Goal: Task Accomplishment & Management: Manage account settings

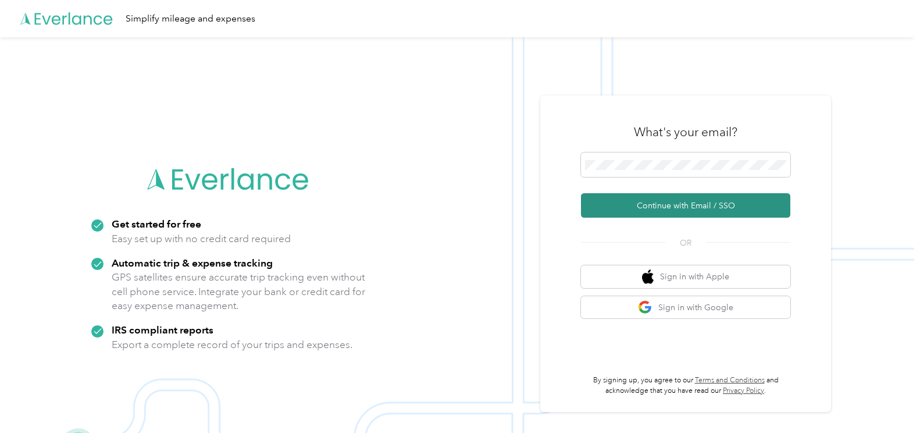
click at [684, 213] on button "Continue with Email / SSO" at bounding box center [685, 205] width 209 height 24
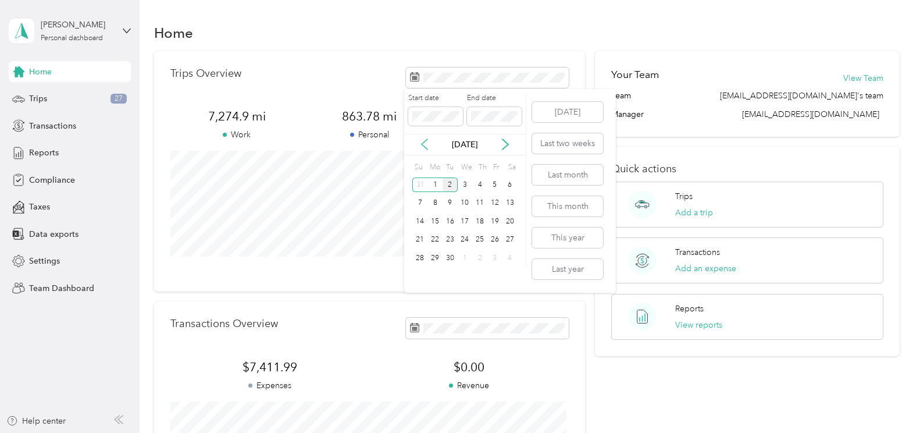
click at [427, 147] on icon at bounding box center [425, 144] width 12 height 12
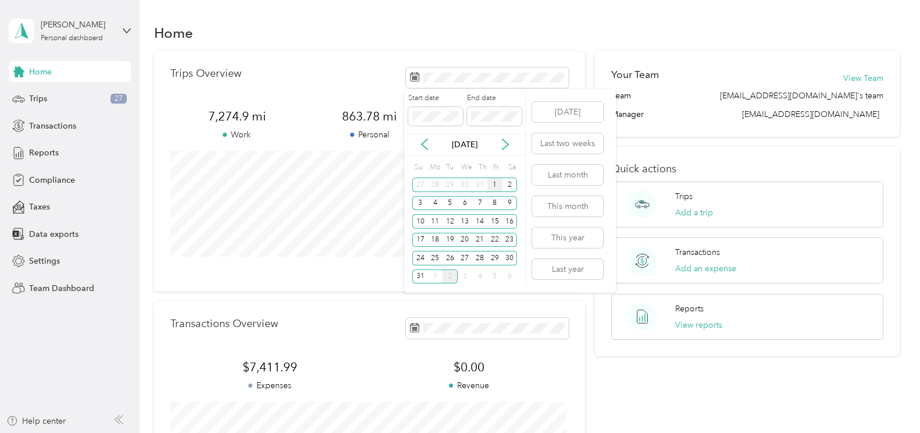
click at [496, 184] on div "1" at bounding box center [494, 184] width 15 height 15
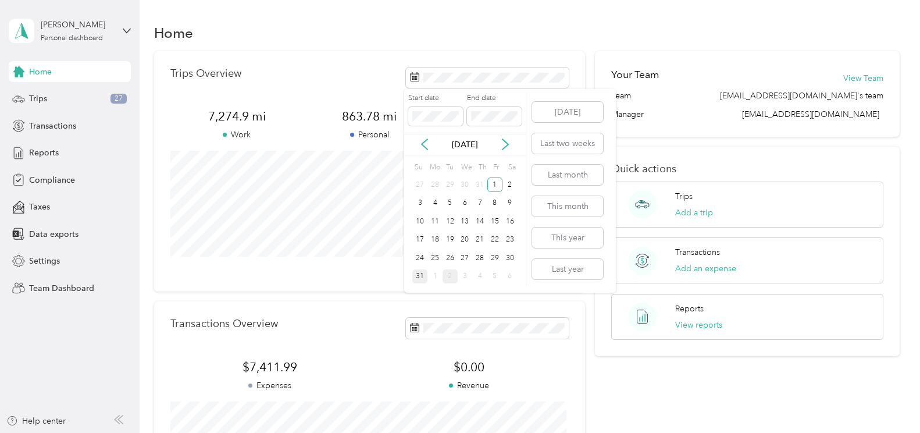
click at [423, 279] on div "31" at bounding box center [419, 276] width 15 height 15
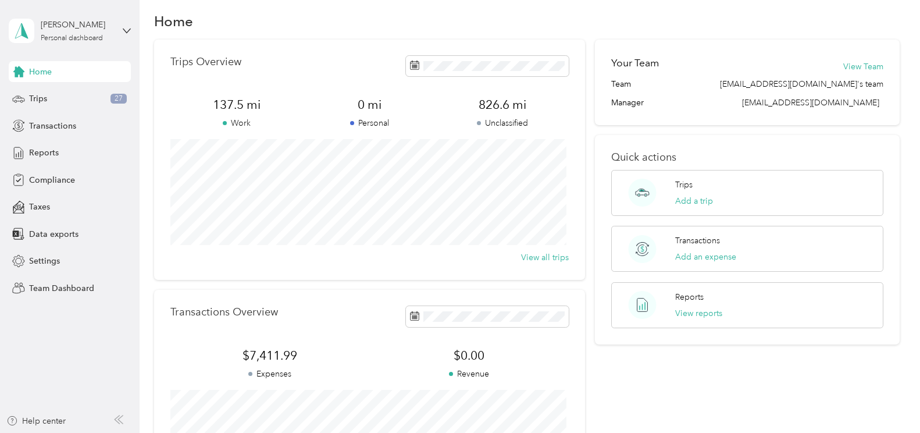
scroll to position [10, 0]
click at [688, 201] on button "Add a trip" at bounding box center [694, 202] width 38 height 12
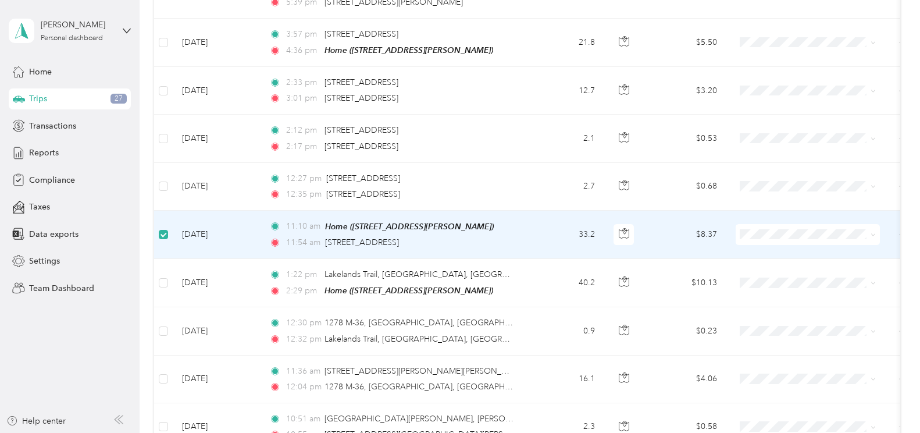
scroll to position [320, 0]
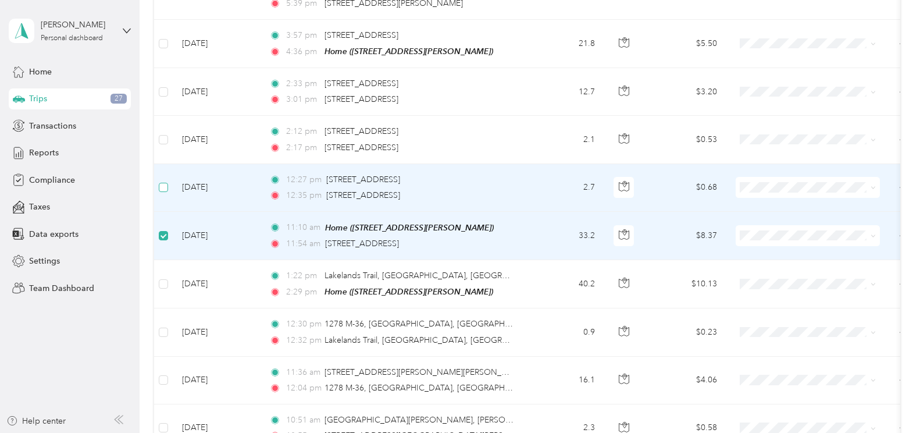
click at [163, 190] on label at bounding box center [163, 187] width 9 height 13
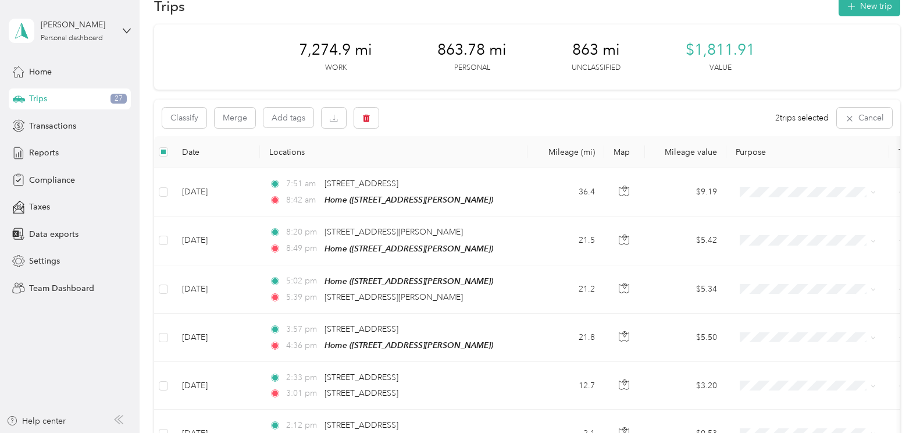
scroll to position [0, 0]
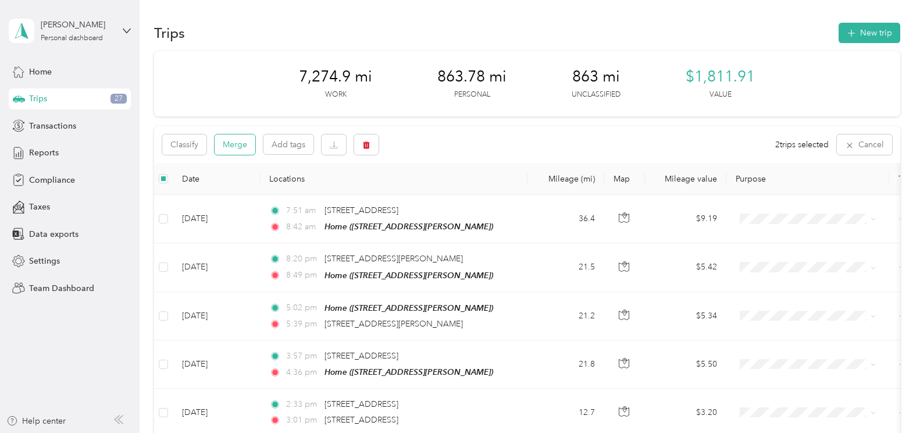
click at [244, 145] on button "Merge" at bounding box center [235, 144] width 41 height 20
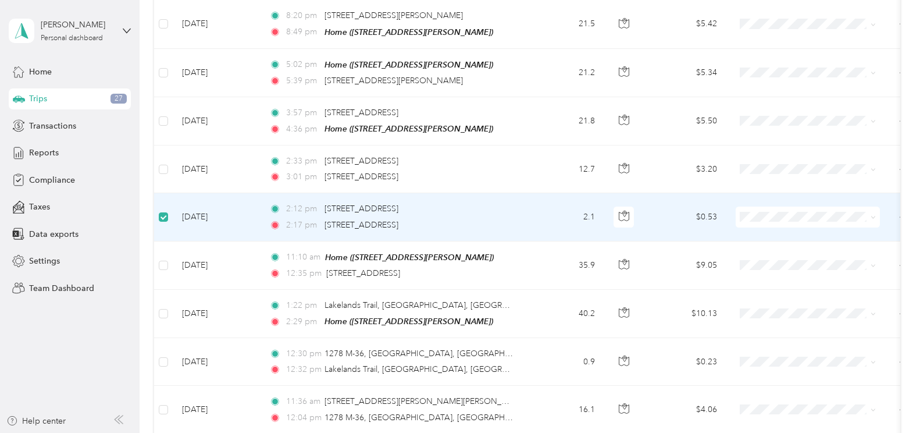
scroll to position [242, 0]
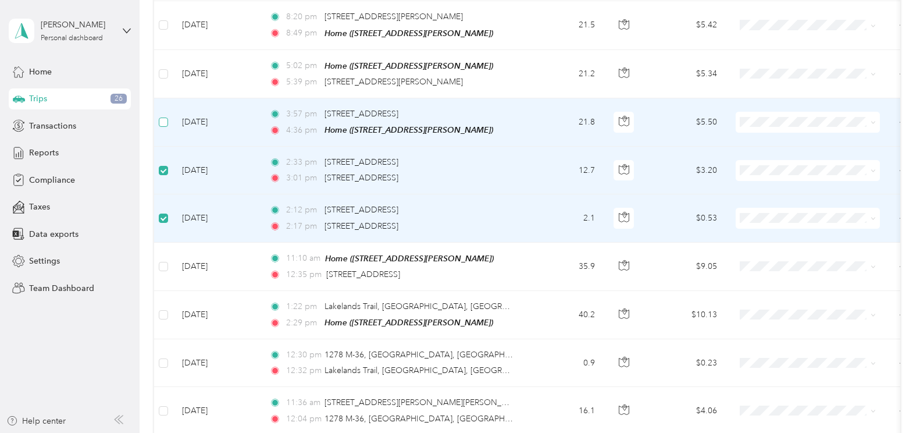
click at [163, 116] on label at bounding box center [163, 122] width 9 height 13
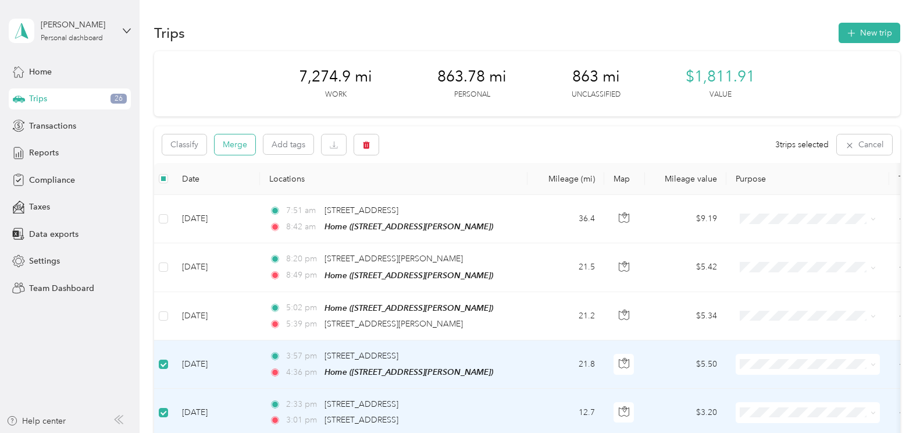
click at [227, 148] on button "Merge" at bounding box center [235, 144] width 41 height 20
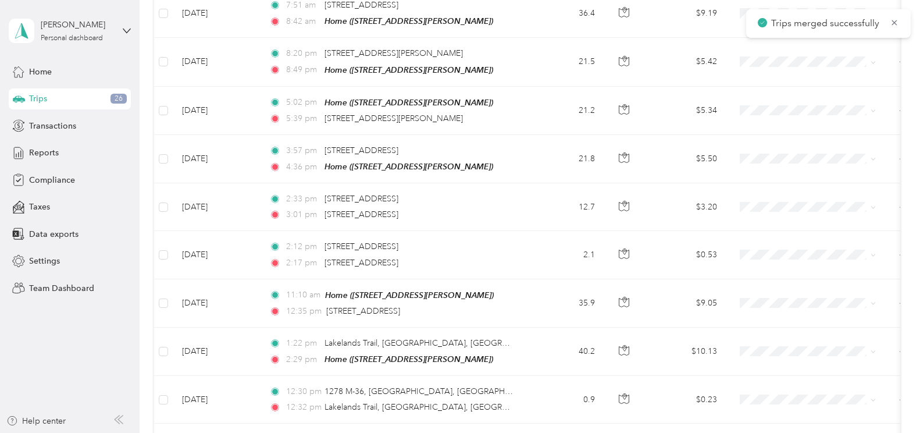
scroll to position [277, 0]
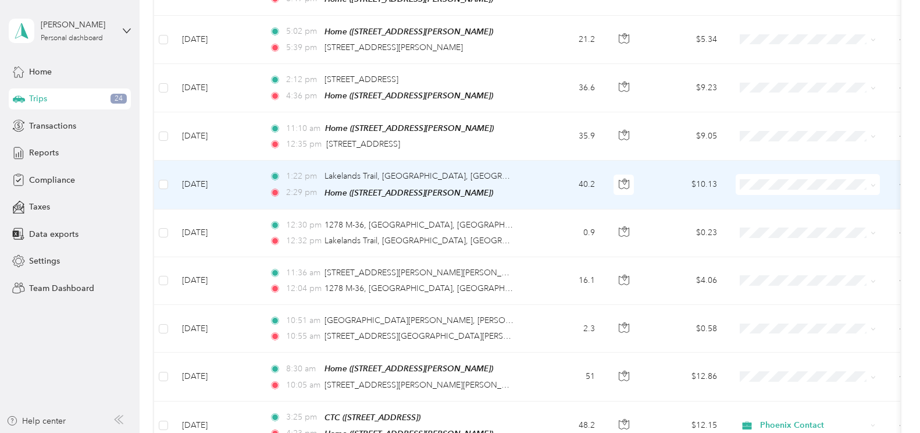
click at [770, 195] on li "Phoenix Contact" at bounding box center [807, 197] width 144 height 20
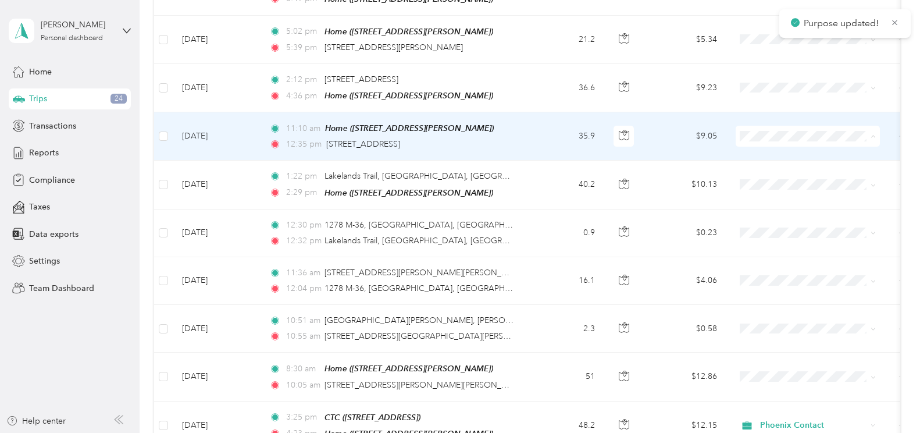
click at [782, 157] on li "Phoenix Contact" at bounding box center [807, 155] width 144 height 20
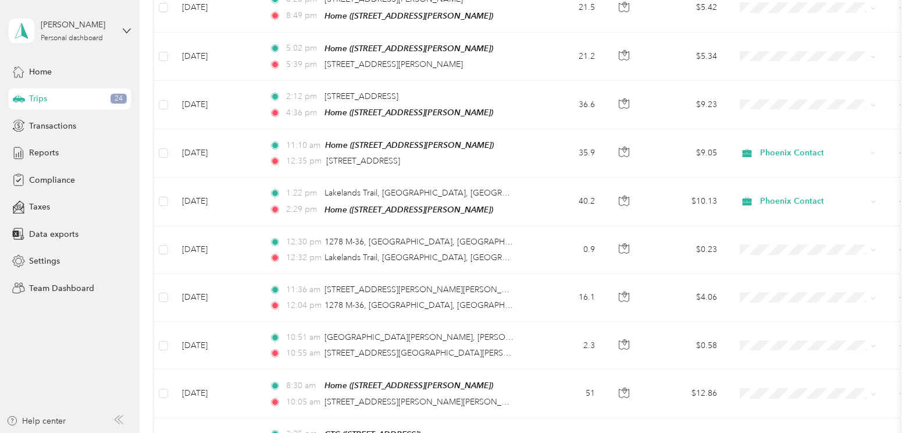
scroll to position [0, 0]
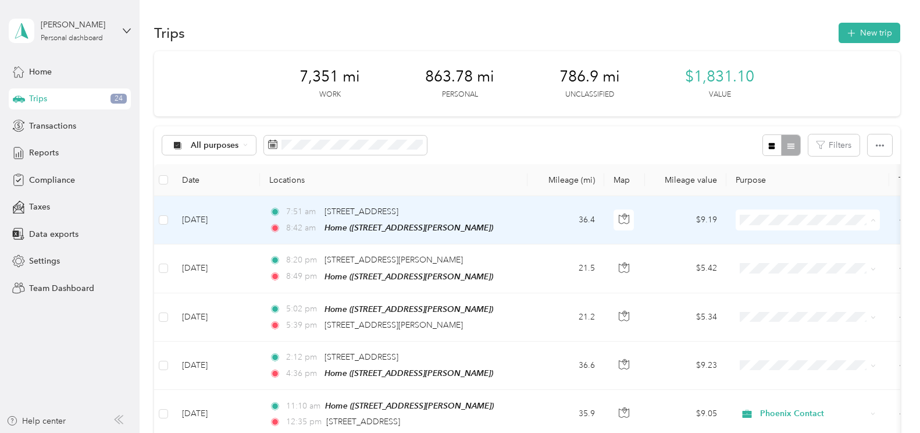
click at [792, 244] on li "Phoenix Contact" at bounding box center [807, 241] width 144 height 20
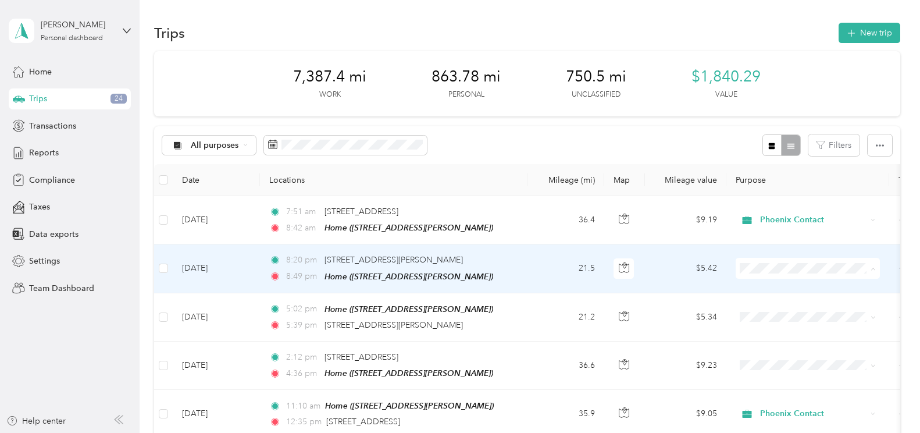
click at [785, 308] on span "Personal" at bounding box center [818, 309] width 108 height 12
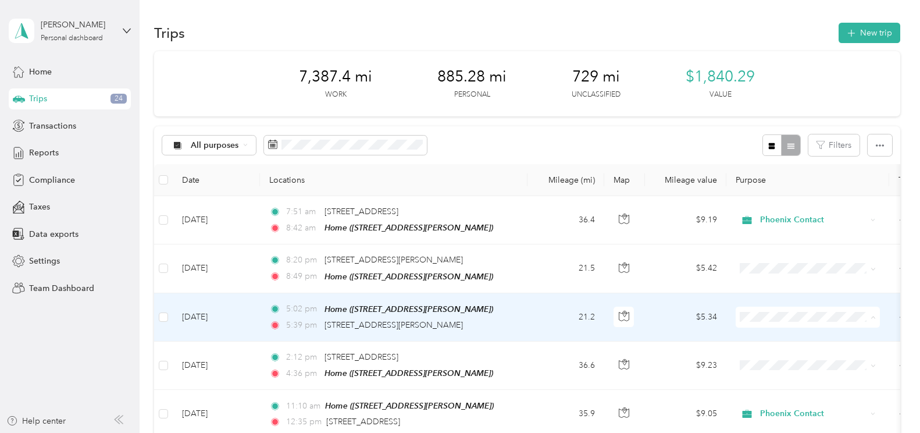
click at [798, 361] on li "Personal" at bounding box center [807, 357] width 144 height 20
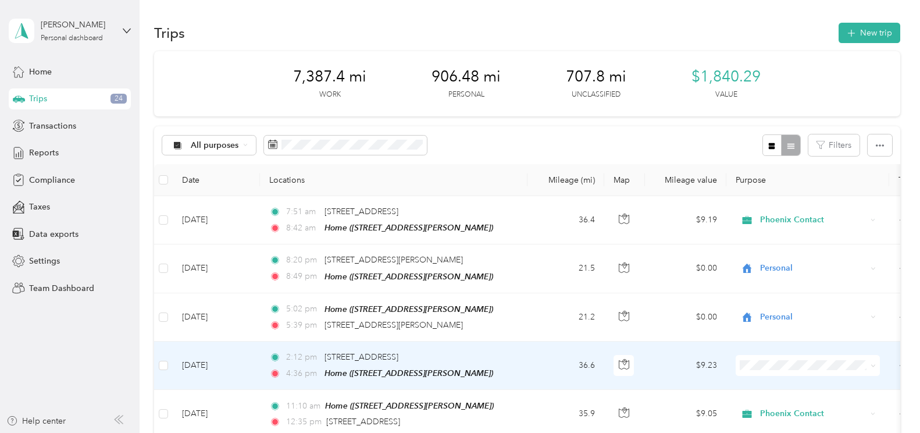
click at [781, 380] on span "Phoenix Contact" at bounding box center [818, 384] width 108 height 12
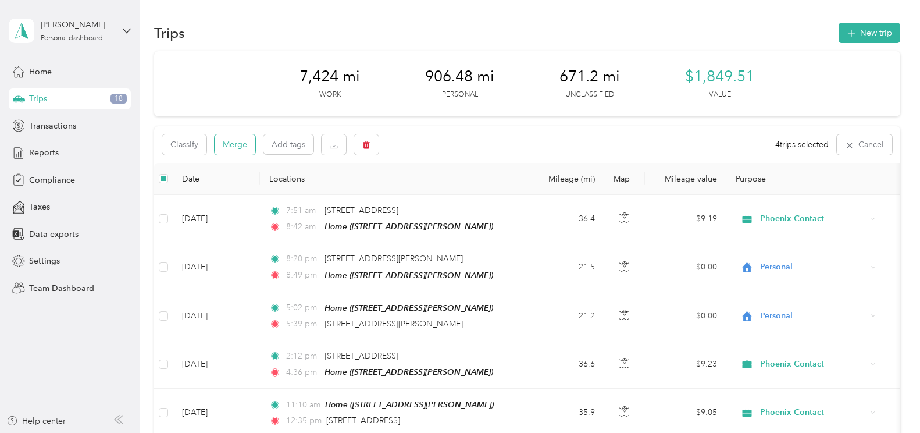
click at [228, 144] on button "Merge" at bounding box center [235, 144] width 41 height 20
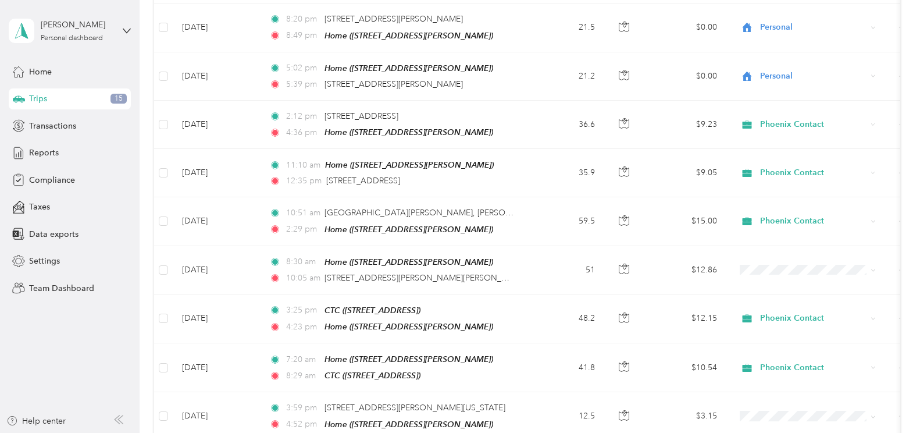
scroll to position [266, 0]
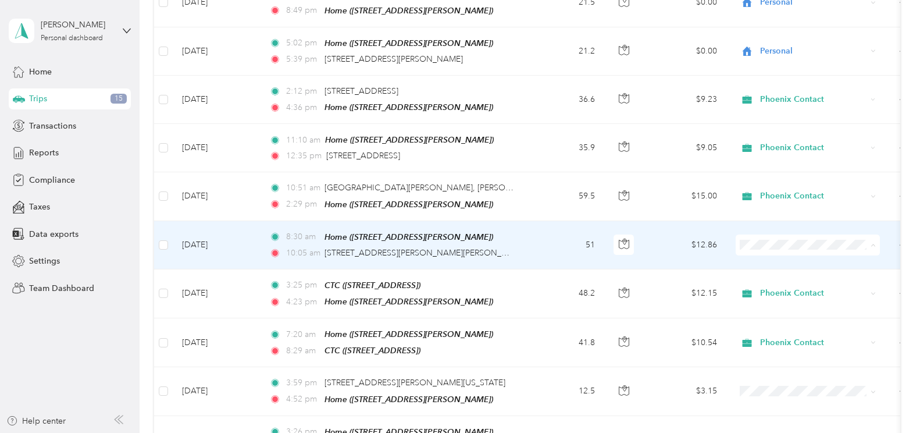
click at [775, 260] on span "Phoenix Contact" at bounding box center [818, 262] width 108 height 12
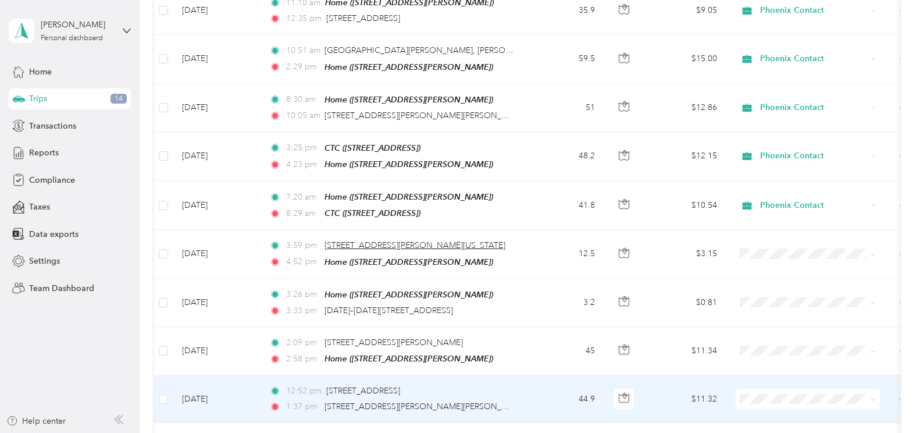
scroll to position [405, 0]
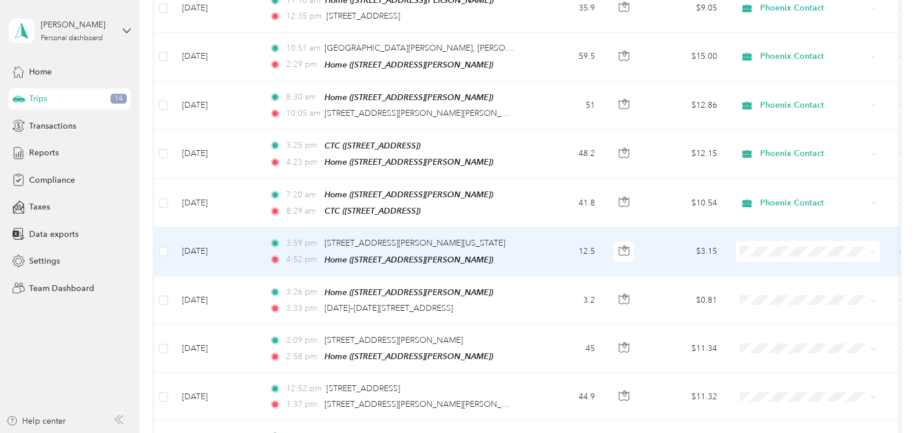
click at [800, 288] on span "Personal" at bounding box center [818, 287] width 108 height 12
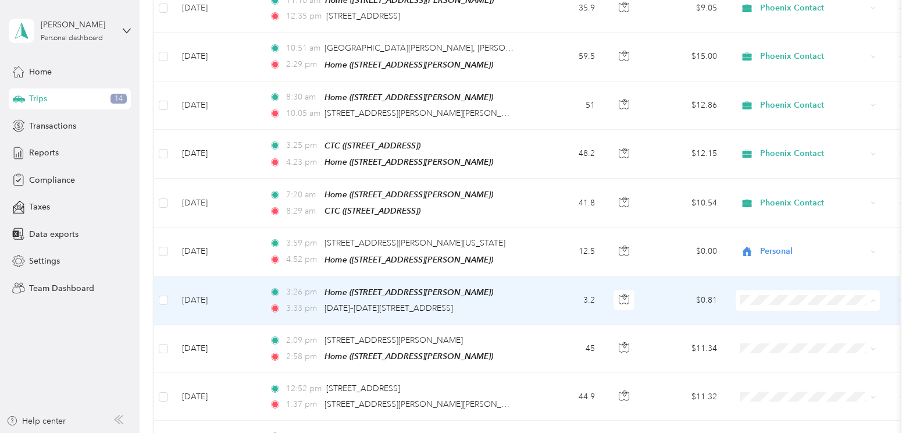
click at [791, 334] on span "Personal" at bounding box center [818, 334] width 108 height 12
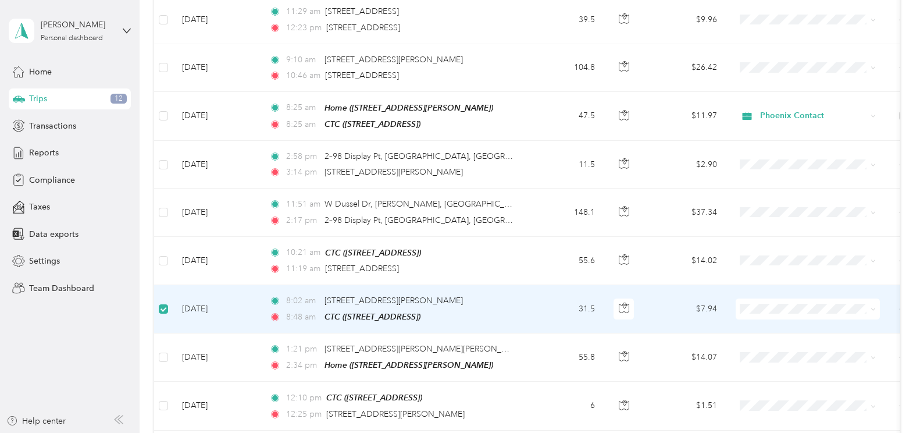
scroll to position [827, 0]
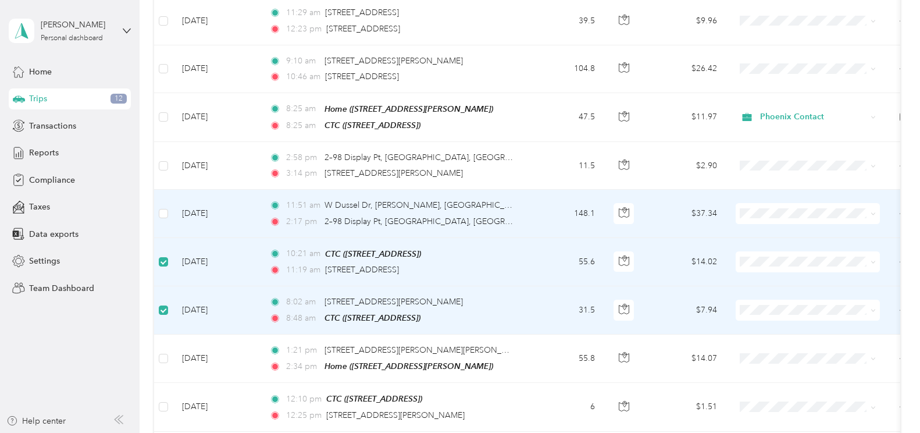
click at [170, 198] on td at bounding box center [163, 214] width 19 height 48
click at [160, 209] on label at bounding box center [163, 213] width 9 height 13
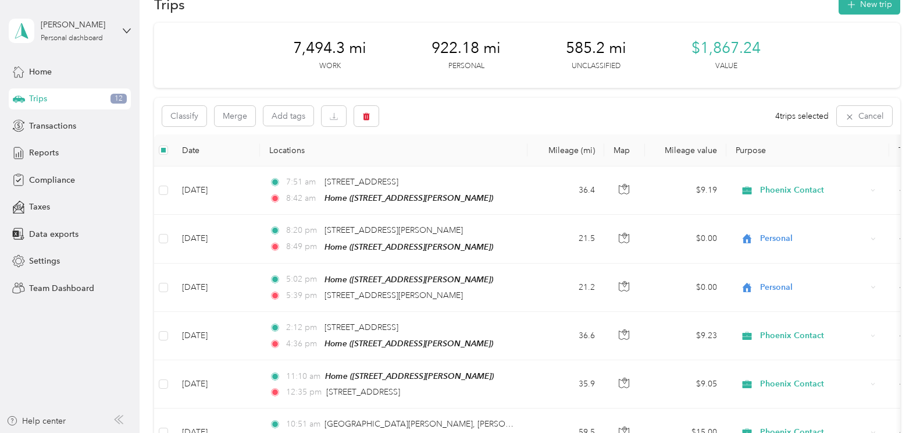
scroll to position [0, 0]
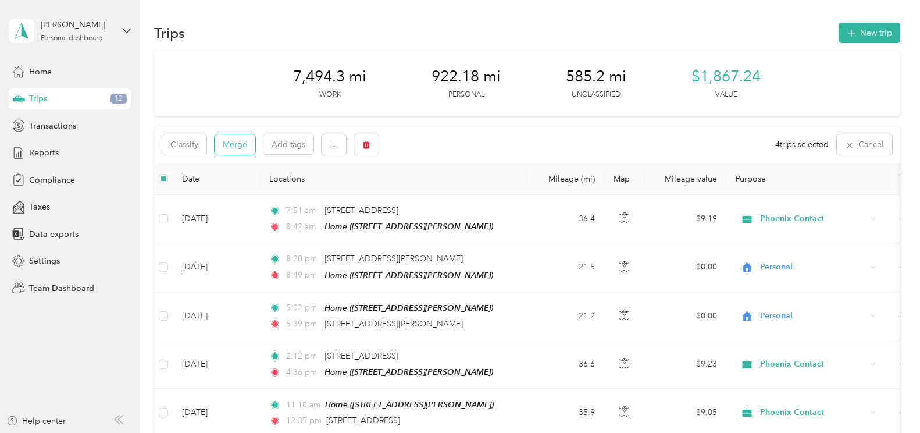
click at [245, 140] on button "Merge" at bounding box center [235, 144] width 41 height 20
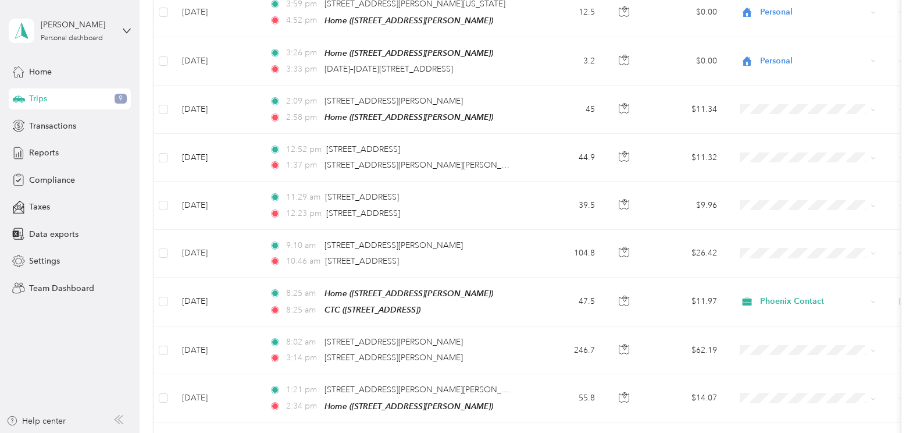
scroll to position [688, 0]
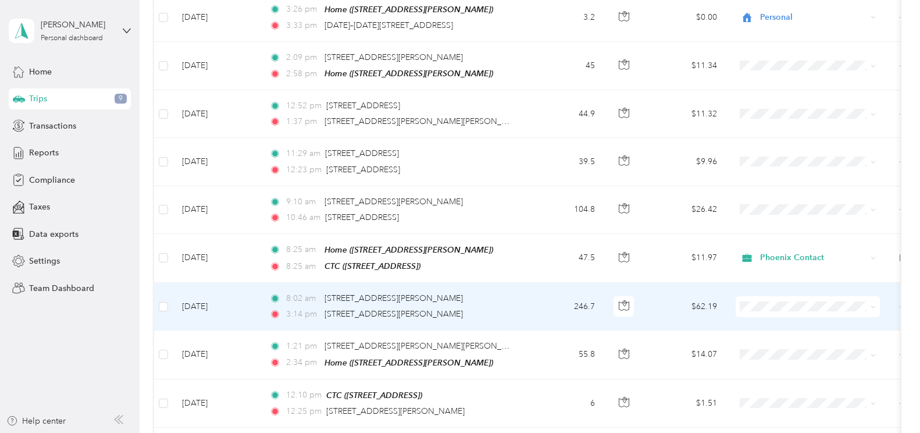
click at [769, 304] on span at bounding box center [807, 306] width 144 height 21
click at [781, 311] on li "Phoenix Contact" at bounding box center [807, 319] width 144 height 20
click at [520, 290] on td "8:02 am [STREET_ADDRESS][PERSON_NAME] 3:14 pm [STREET_ADDRESS][PERSON_NAME]" at bounding box center [393, 307] width 267 height 48
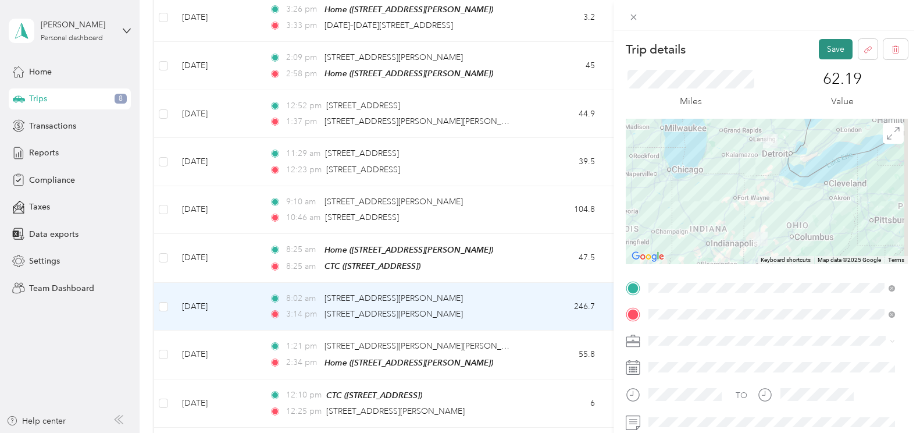
click at [825, 39] on button "Save" at bounding box center [836, 49] width 34 height 20
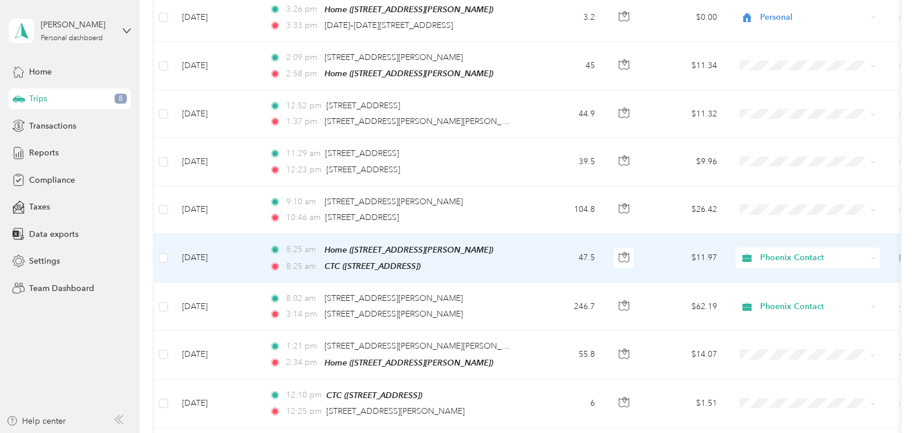
click at [515, 253] on td "8:25 am Home ([STREET_ADDRESS][PERSON_NAME]) 8:25 am CTC ([STREET_ADDRESS])" at bounding box center [393, 258] width 267 height 49
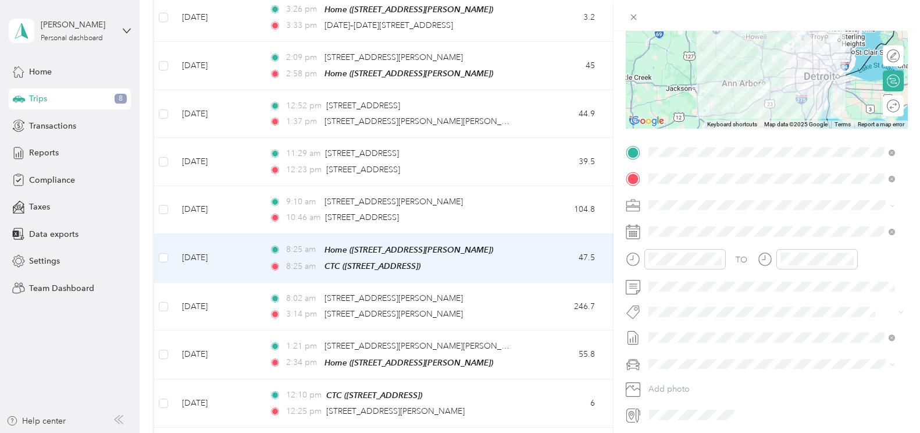
scroll to position [152, 0]
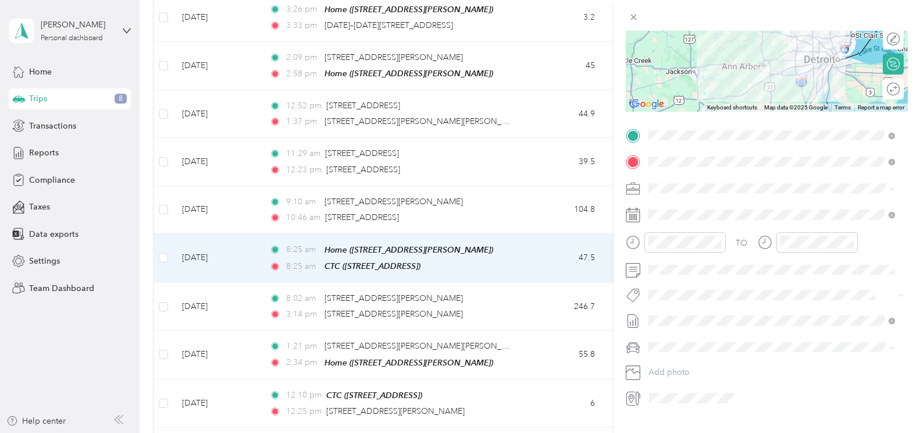
click at [399, 301] on div "Trip details Save This trip cannot be edited because it is either under review,…" at bounding box center [460, 216] width 920 height 433
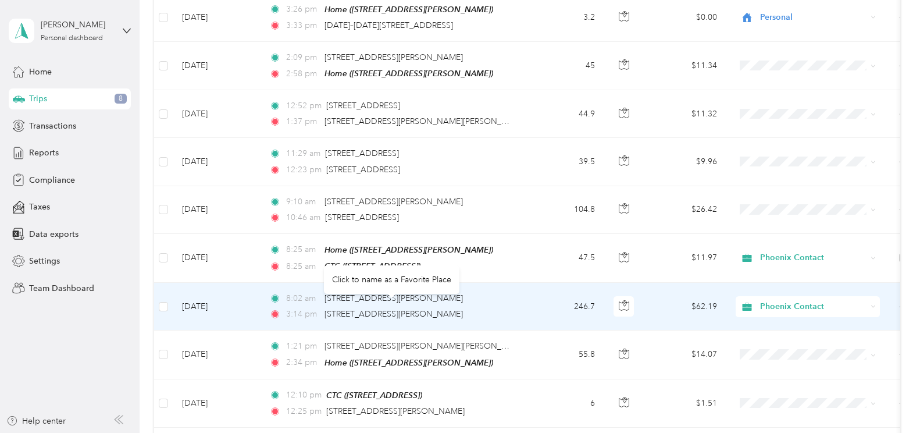
click at [424, 308] on div "[STREET_ADDRESS][PERSON_NAME]" at bounding box center [393, 314] width 138 height 13
click at [532, 298] on td "246.7" at bounding box center [565, 307] width 77 height 48
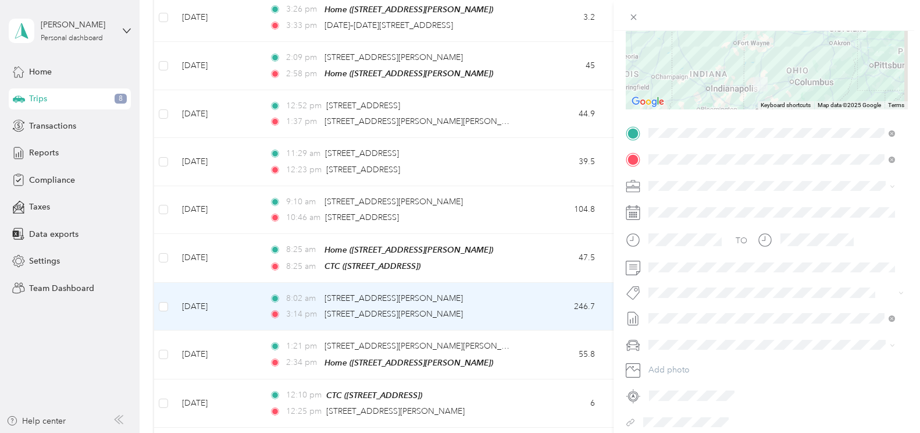
scroll to position [167, 0]
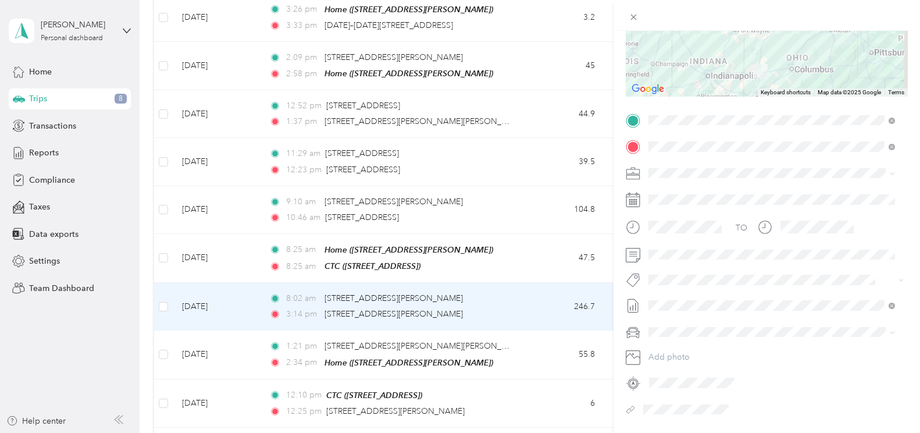
click at [427, 246] on div "Trip details Save This trip cannot be edited because it is either under review,…" at bounding box center [460, 216] width 920 height 433
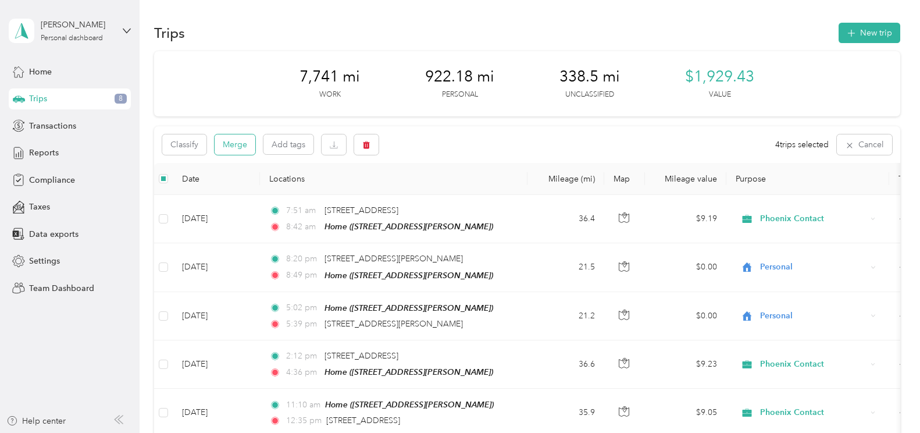
click at [223, 147] on button "Merge" at bounding box center [235, 144] width 41 height 20
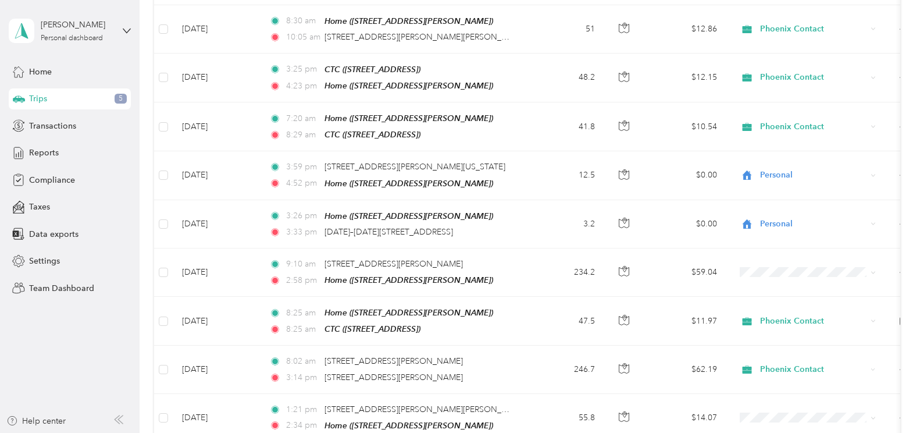
scroll to position [488, 0]
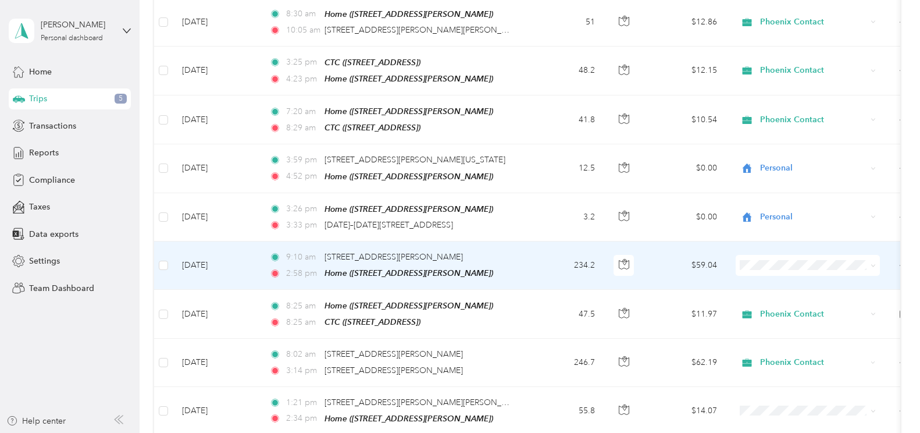
click at [871, 263] on icon at bounding box center [872, 265] width 5 height 5
click at [799, 283] on li "Phoenix Contact" at bounding box center [807, 276] width 144 height 20
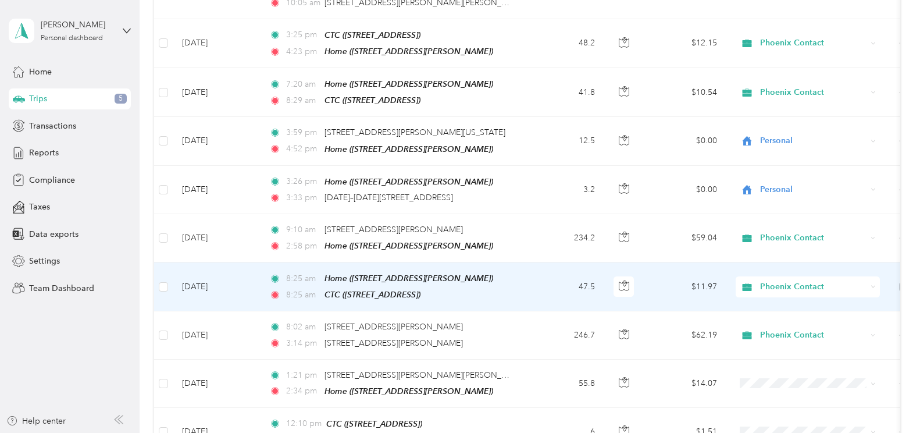
scroll to position [519, 0]
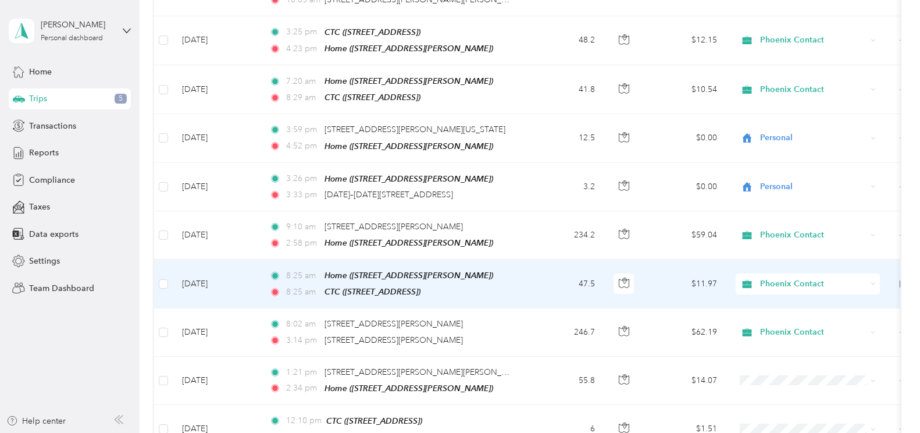
click at [498, 269] on div "8:25 am Home ([STREET_ADDRESS][PERSON_NAME])" at bounding box center [391, 275] width 244 height 13
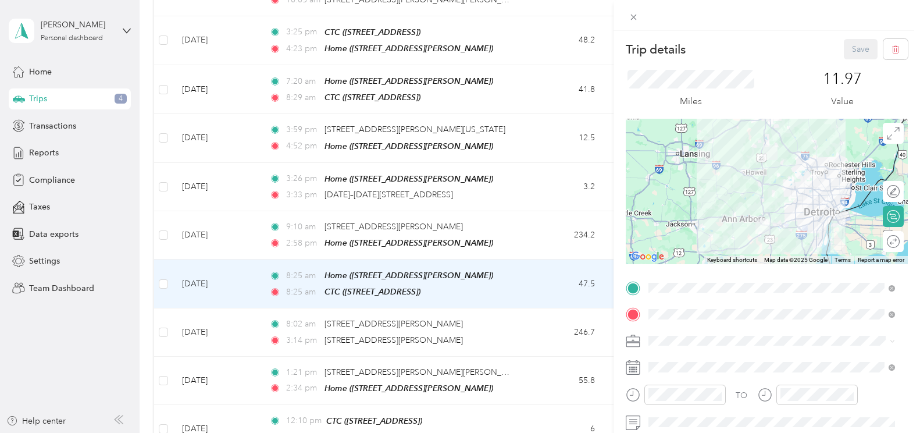
click at [634, 370] on rect at bounding box center [634, 370] width 2 height 2
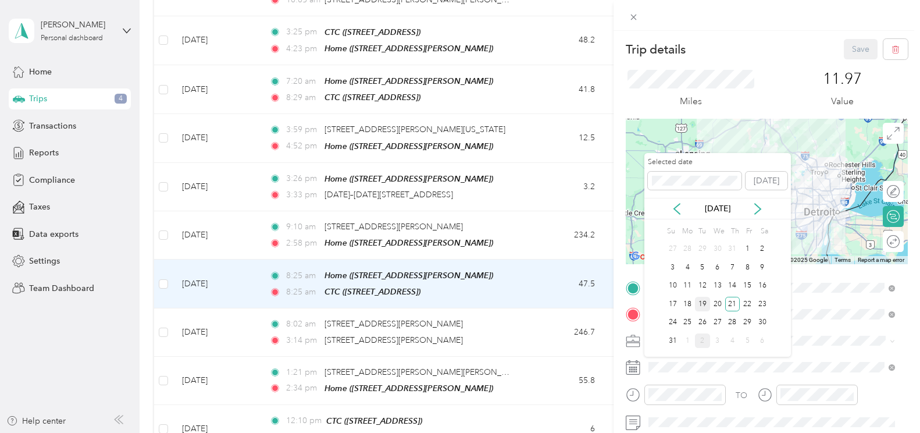
click at [706, 302] on div "19" at bounding box center [702, 303] width 15 height 15
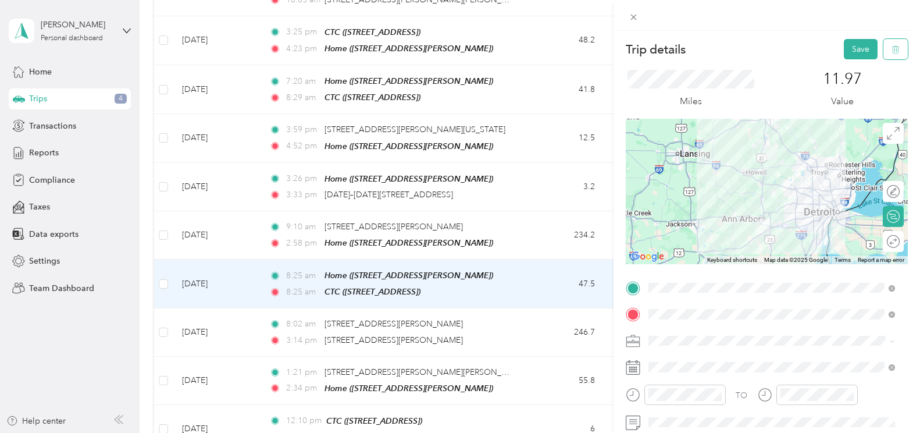
click at [891, 48] on icon "button" at bounding box center [895, 49] width 8 height 8
click at [847, 60] on button "Yes" at bounding box center [852, 63] width 23 height 19
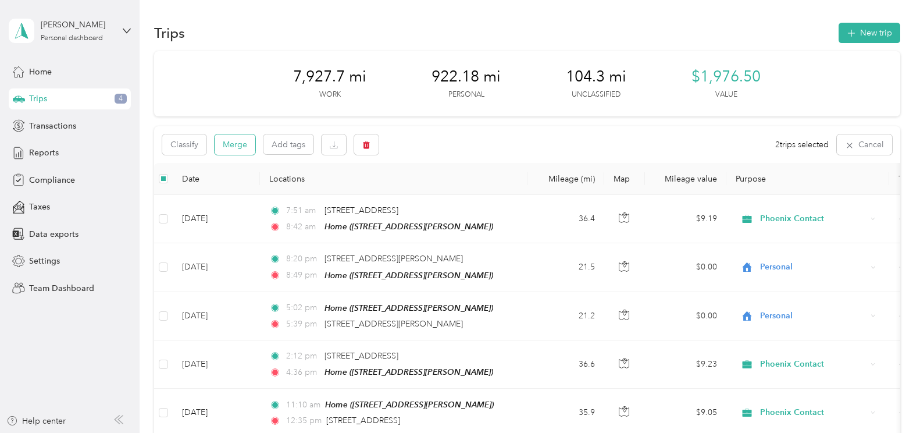
click at [224, 149] on button "Merge" at bounding box center [235, 144] width 41 height 20
click at [223, 143] on button "Merge" at bounding box center [235, 144] width 41 height 20
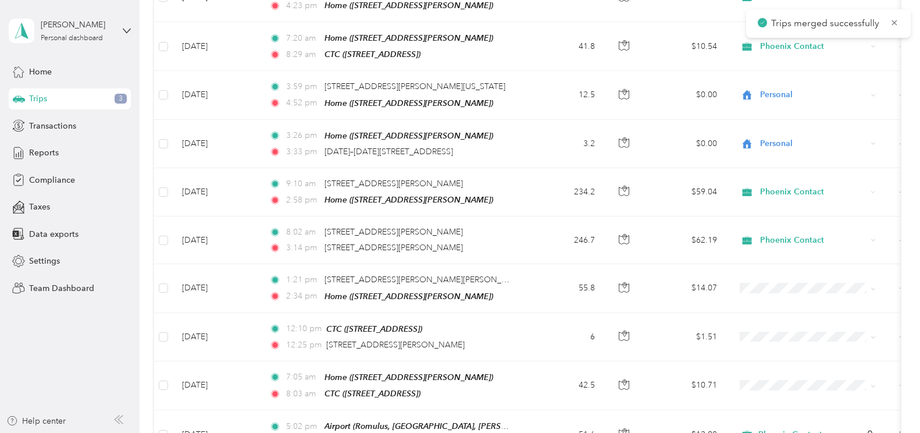
scroll to position [582, 0]
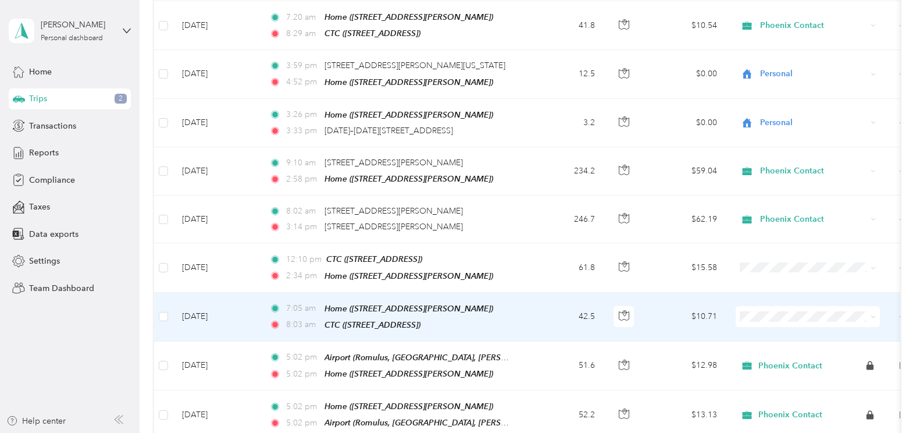
click at [786, 321] on li "Phoenix Contact" at bounding box center [807, 328] width 144 height 20
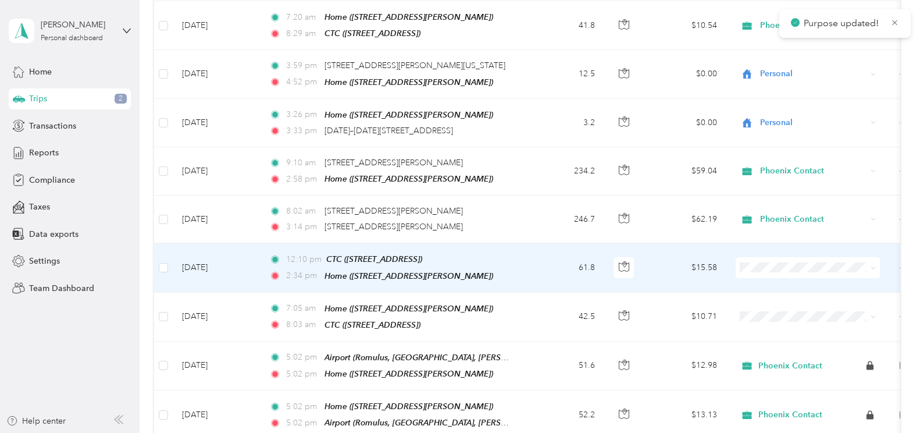
click at [777, 265] on span at bounding box center [807, 267] width 144 height 21
click at [796, 281] on span "Phoenix Contact" at bounding box center [818, 280] width 108 height 12
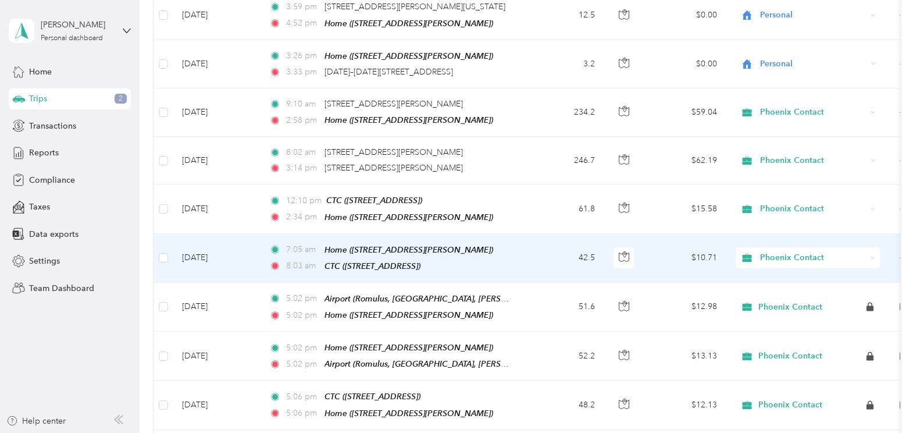
scroll to position [640, 0]
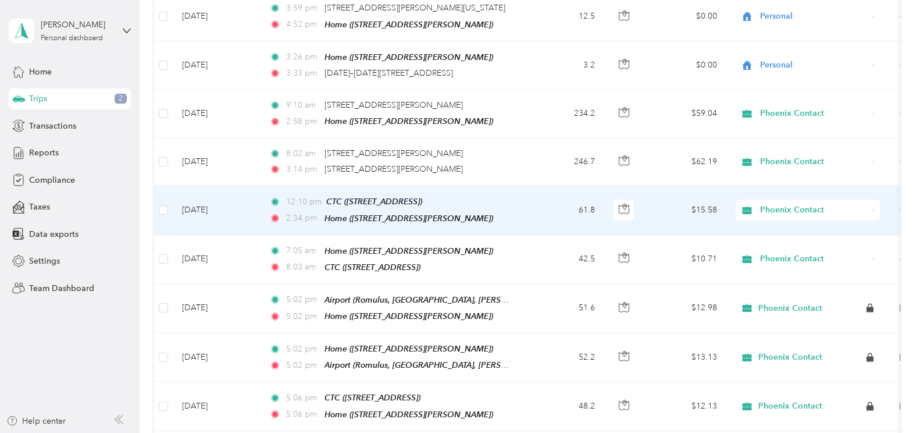
click at [497, 195] on div "12:10 pm CTC ([STREET_ADDRESS])" at bounding box center [391, 201] width 244 height 13
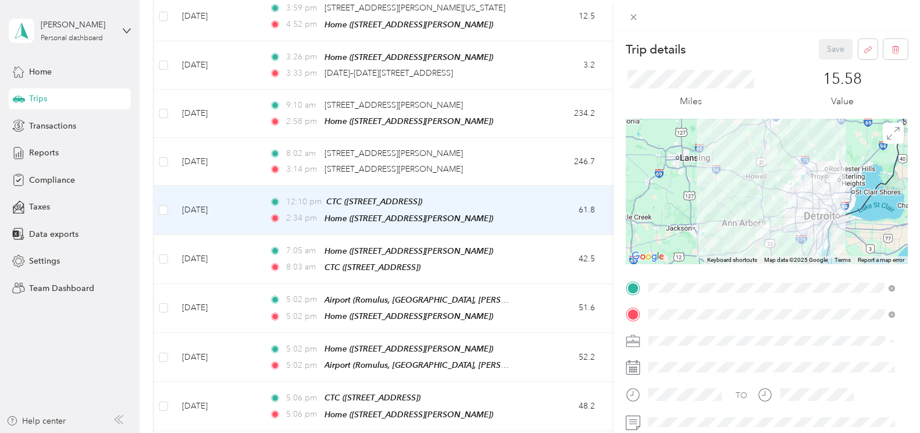
click at [488, 201] on div "Trip details Save This trip cannot be edited because it is either under review,…" at bounding box center [460, 216] width 920 height 433
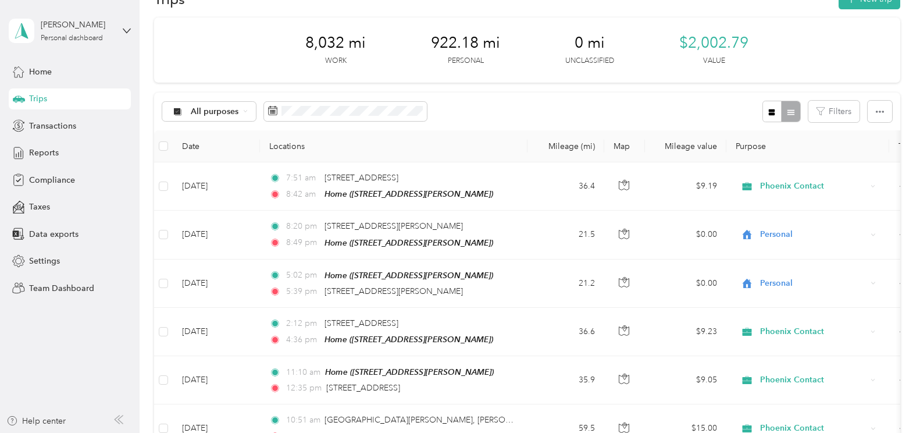
scroll to position [17, 0]
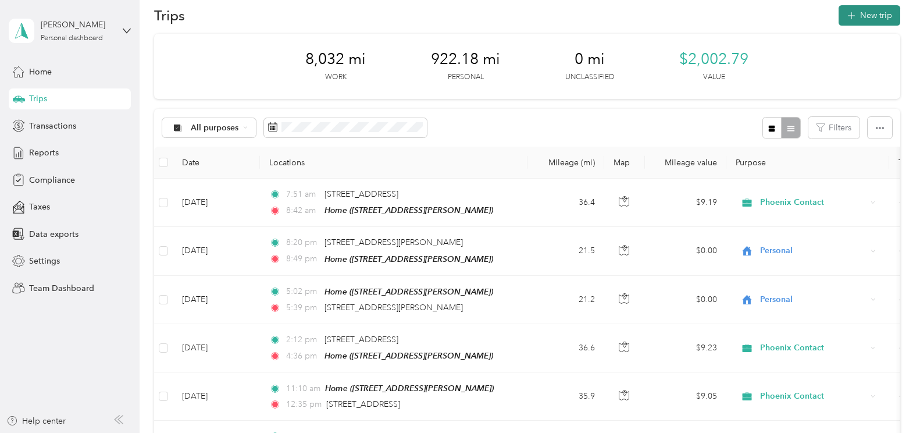
click at [866, 15] on button "New trip" at bounding box center [869, 15] width 62 height 20
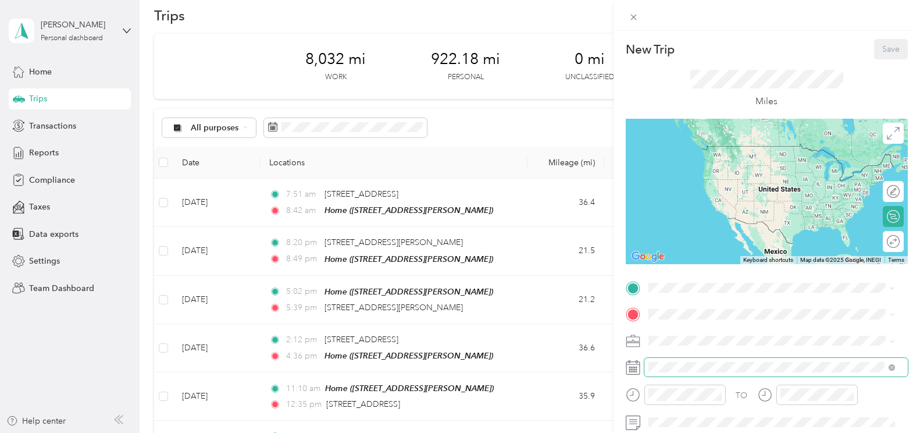
click at [774, 373] on span at bounding box center [775, 367] width 263 height 19
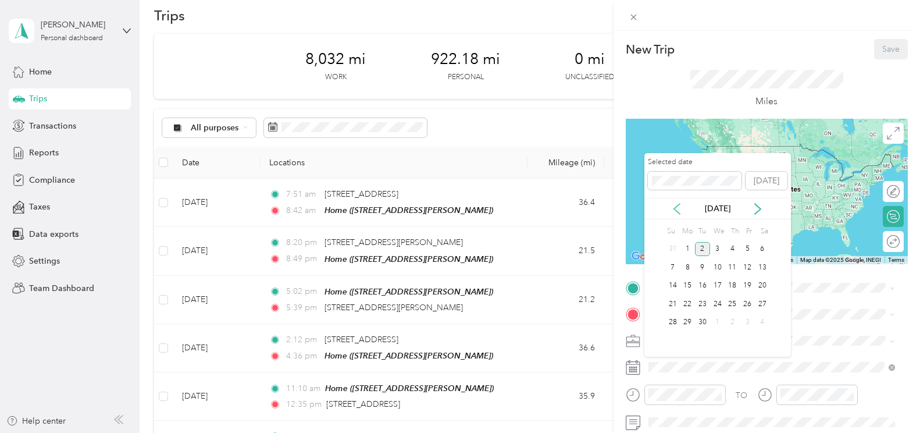
click at [681, 213] on icon at bounding box center [677, 209] width 12 height 12
click at [691, 286] on div "11" at bounding box center [687, 285] width 15 height 15
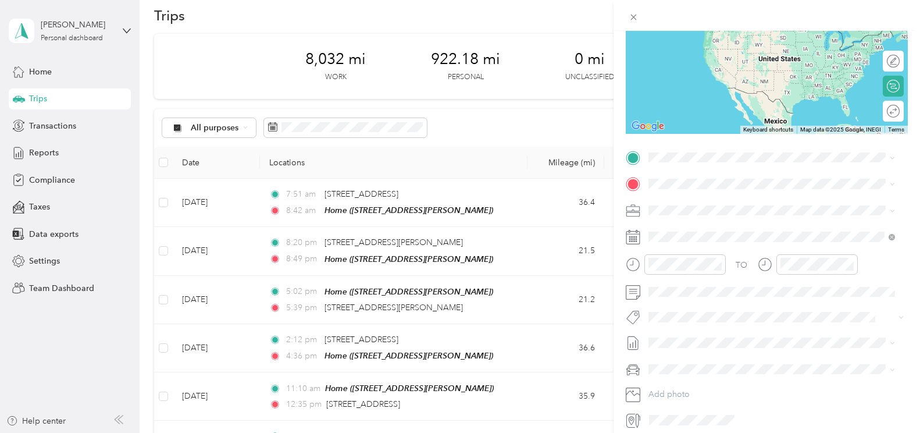
scroll to position [137, 0]
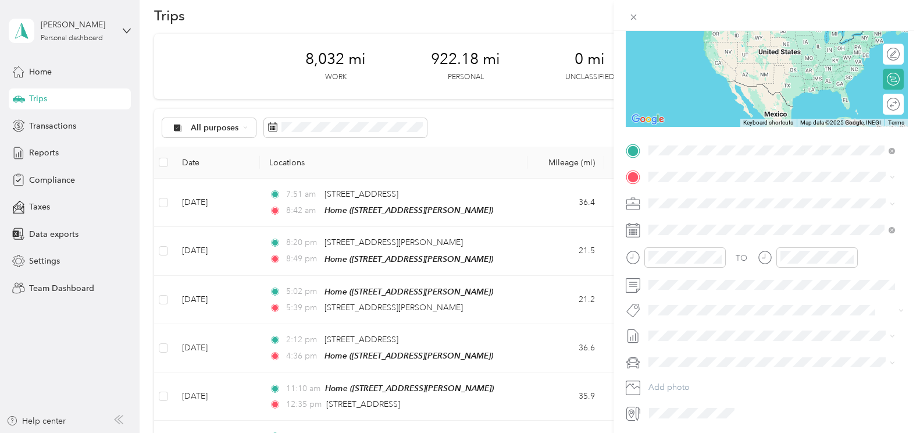
click at [698, 211] on span "[STREET_ADDRESS][PERSON_NAME]" at bounding box center [739, 210] width 138 height 10
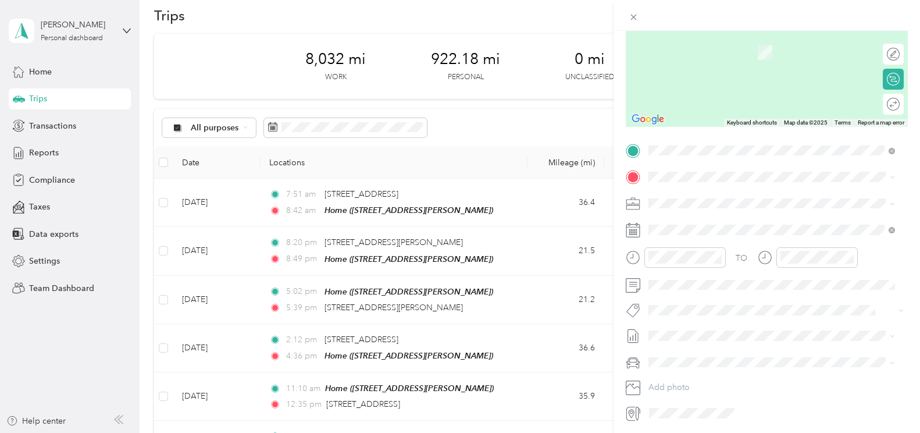
click at [703, 233] on span "[STREET_ADDRESS]" at bounding box center [707, 232] width 74 height 10
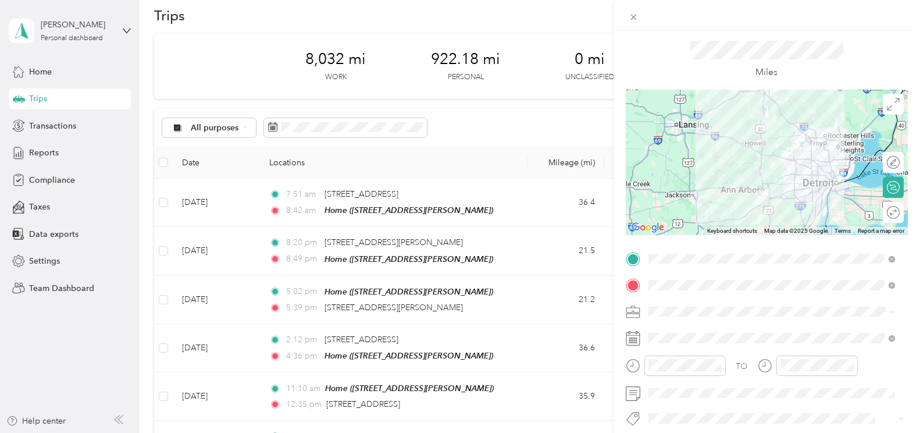
scroll to position [0, 0]
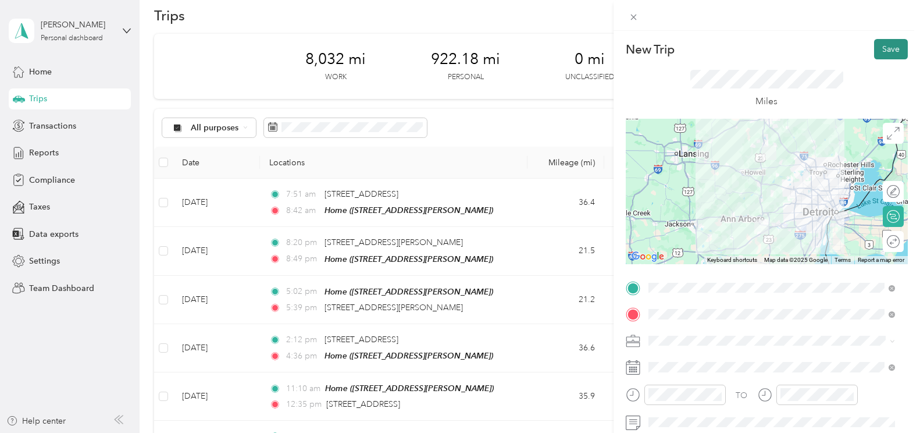
click at [881, 51] on button "Save" at bounding box center [891, 49] width 34 height 20
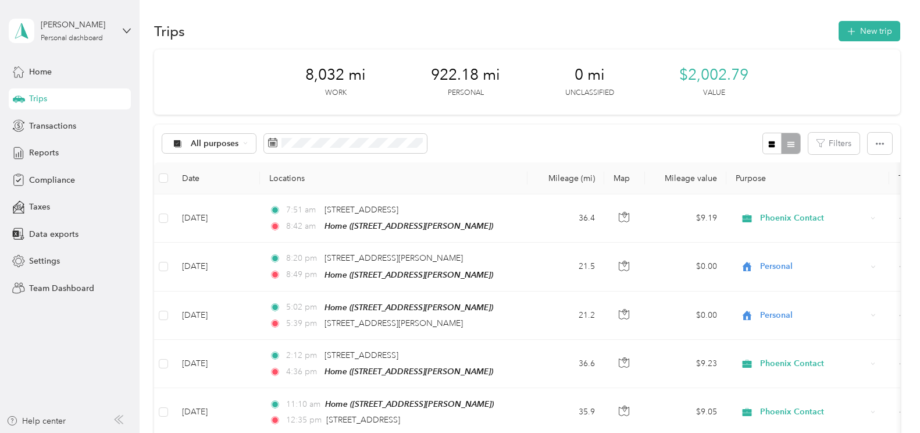
scroll to position [1, 0]
click at [871, 38] on button "New trip" at bounding box center [869, 32] width 62 height 20
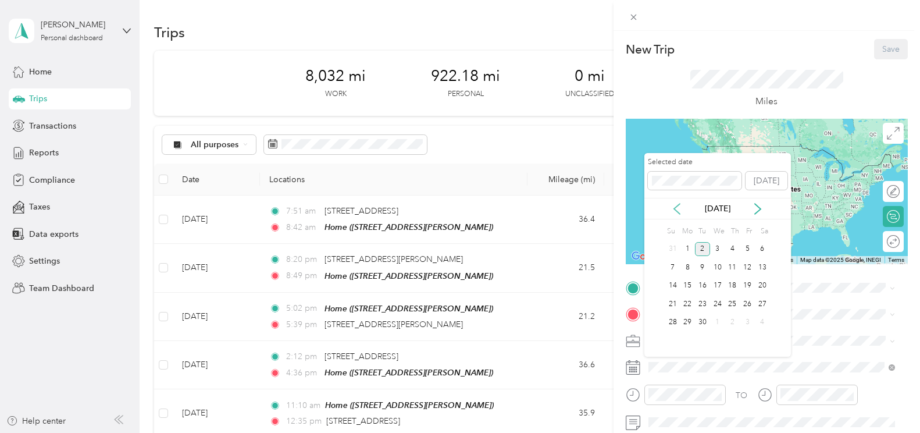
click at [681, 211] on icon at bounding box center [677, 209] width 12 height 12
click at [684, 289] on div "11" at bounding box center [687, 285] width 15 height 15
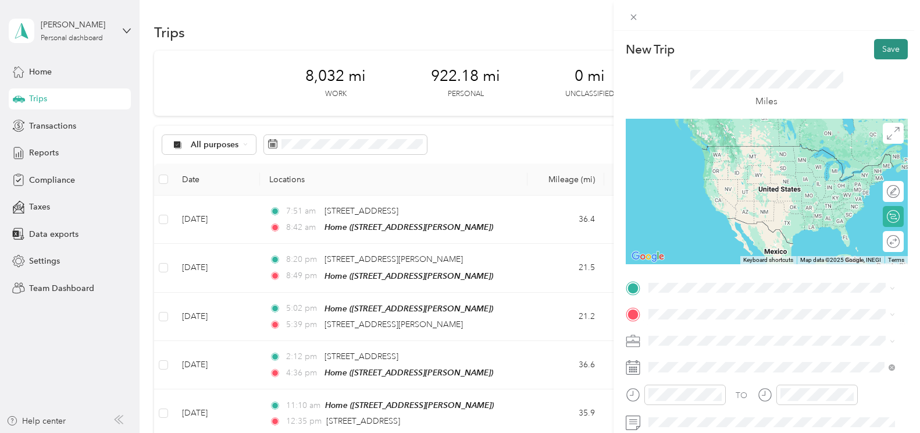
click at [875, 50] on button "Save" at bounding box center [891, 49] width 34 height 20
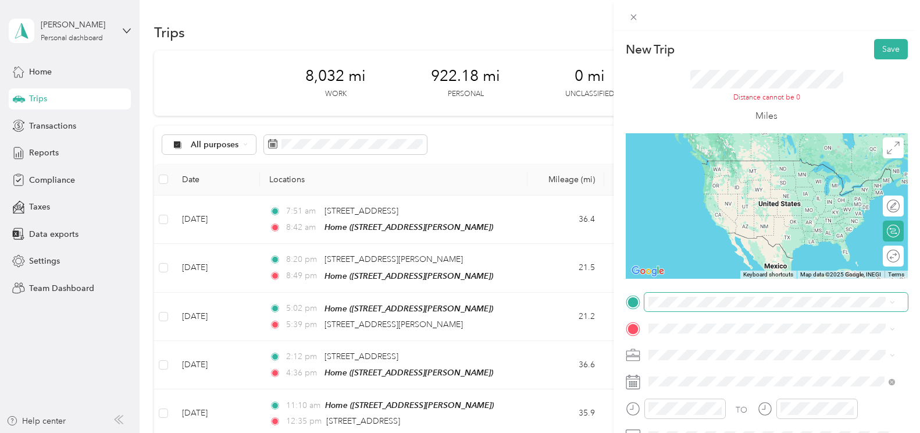
click at [680, 307] on span at bounding box center [775, 301] width 263 height 19
click at [728, 167] on div "CTC" at bounding box center [707, 164] width 74 height 10
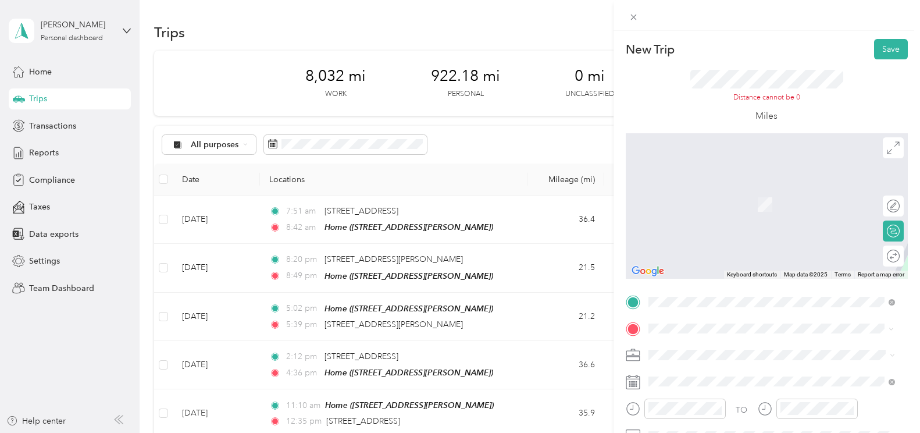
click at [769, 337] on div "TO Add photo" at bounding box center [767, 432] width 282 height 281
click at [709, 201] on span "[STREET_ADDRESS][PERSON_NAME]" at bounding box center [739, 204] width 138 height 10
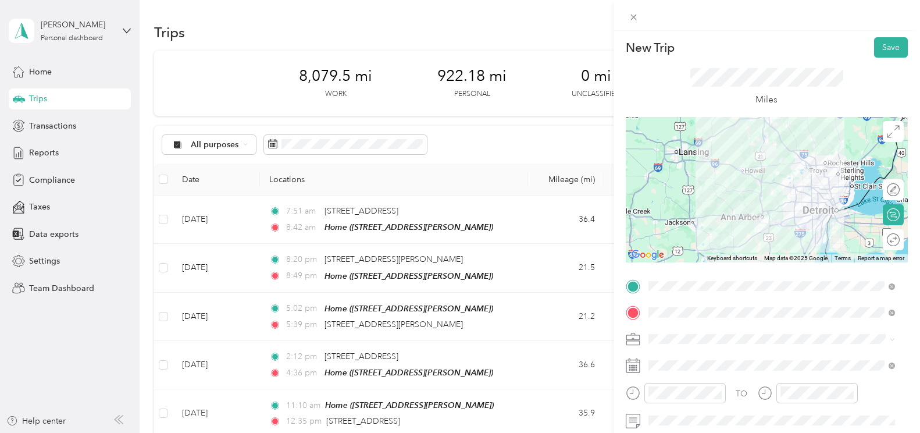
scroll to position [0, 0]
click at [876, 48] on button "Save" at bounding box center [891, 49] width 34 height 20
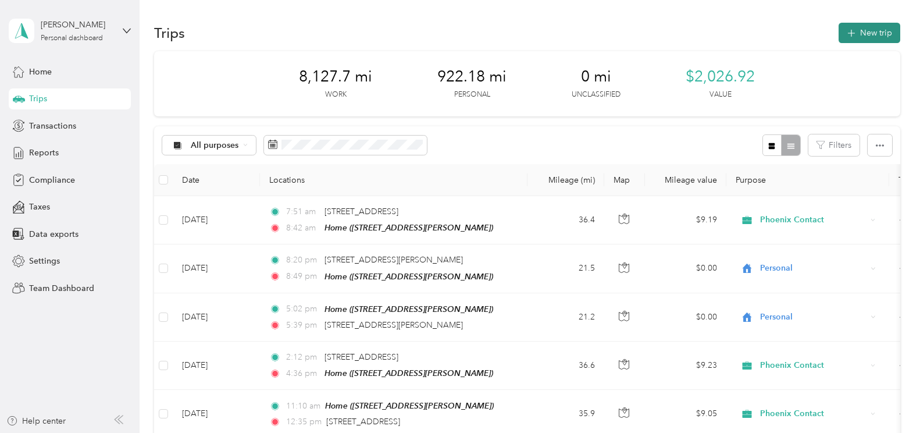
click at [856, 33] on button "New trip" at bounding box center [869, 33] width 62 height 20
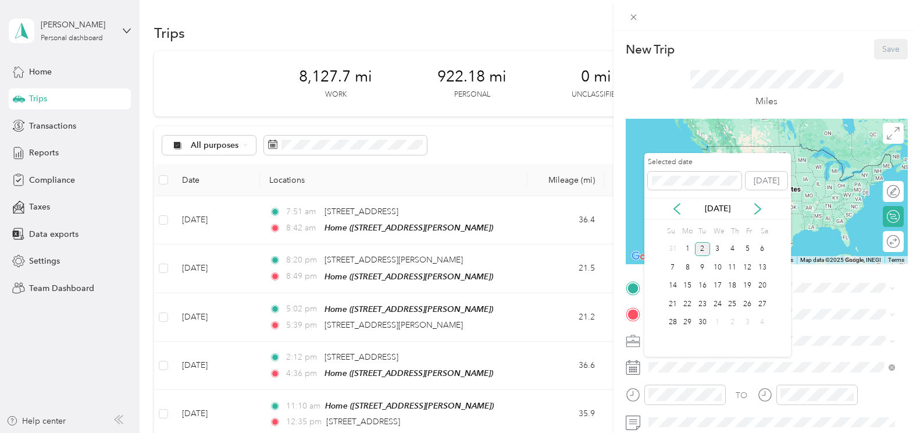
click at [678, 202] on div "[DATE]" at bounding box center [717, 209] width 146 height 22
click at [677, 209] on icon at bounding box center [677, 209] width 12 height 12
click at [731, 285] on div "14" at bounding box center [732, 285] width 15 height 15
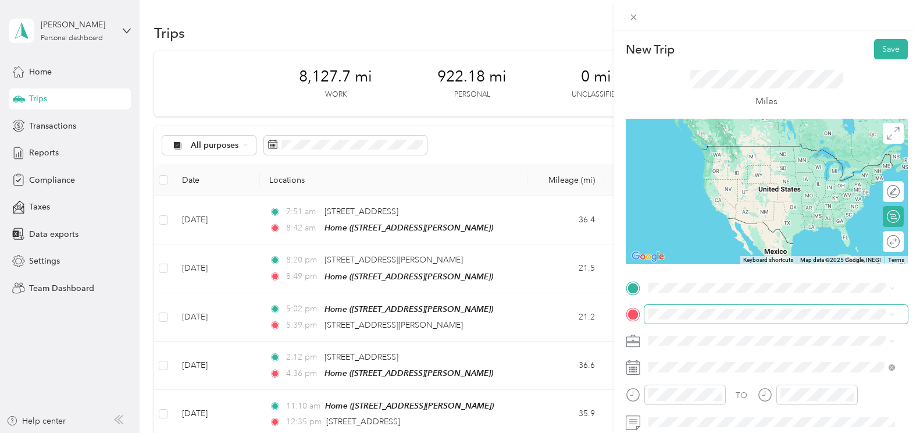
click at [893, 314] on icon at bounding box center [891, 314] width 5 height 5
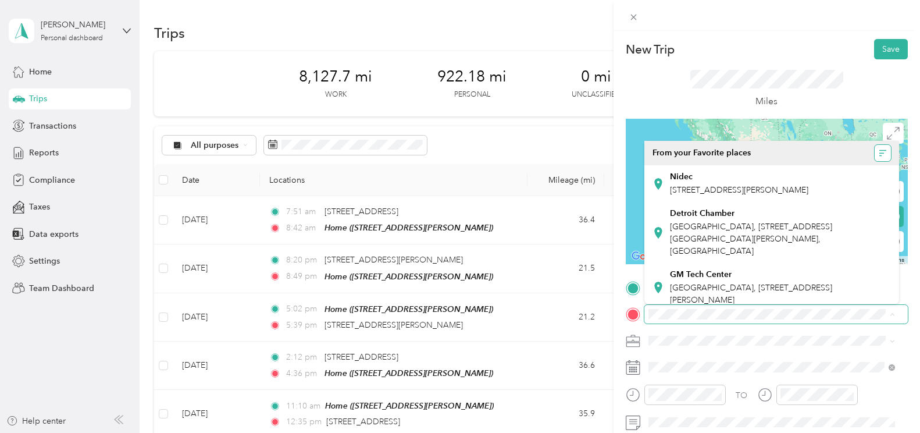
click at [874, 157] on button "button" at bounding box center [882, 153] width 16 height 16
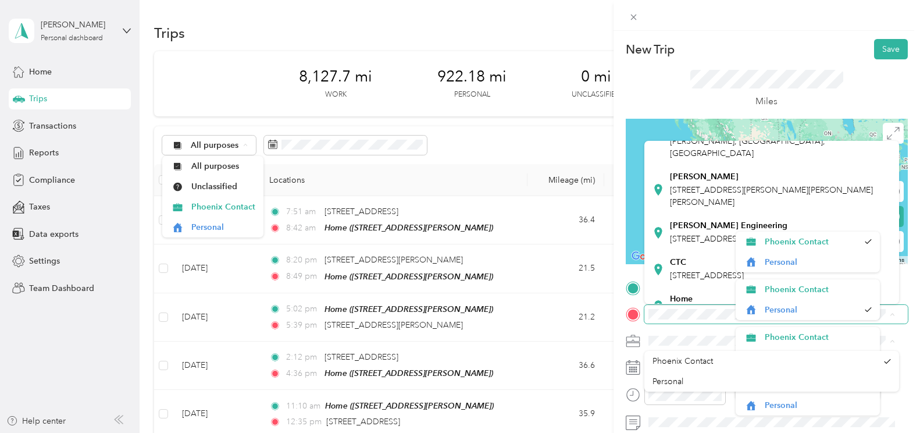
scroll to position [313, 0]
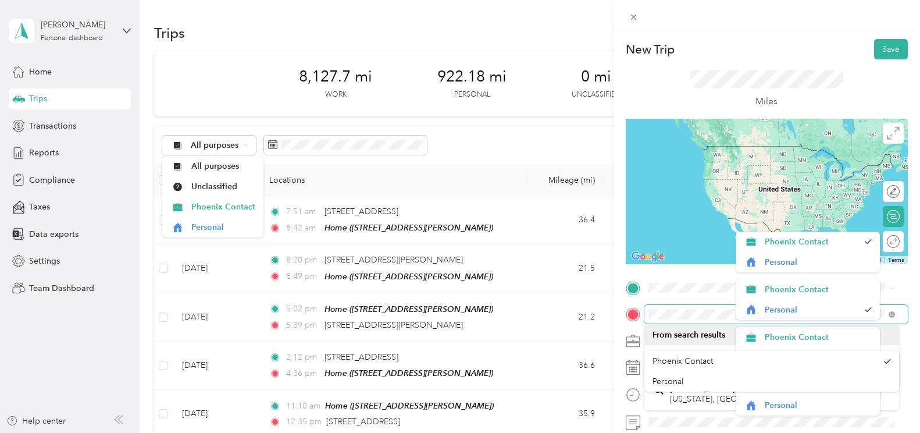
click at [616, 315] on form "New Trip Save This trip cannot be edited because it is either under review, app…" at bounding box center [766, 299] width 306 height 520
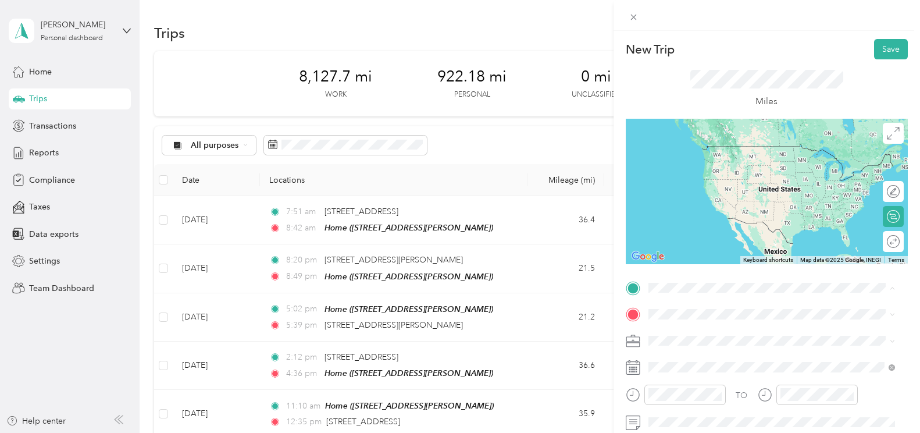
click at [710, 160] on span "[STREET_ADDRESS][PERSON_NAME]" at bounding box center [739, 163] width 138 height 10
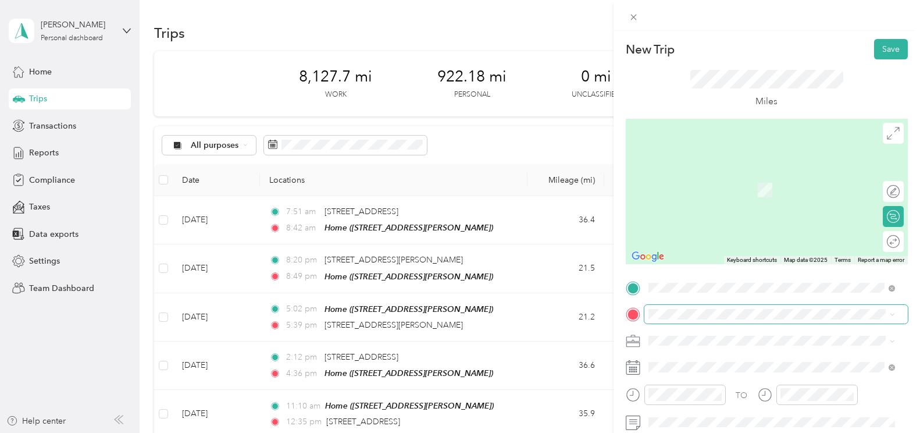
click at [708, 307] on span at bounding box center [775, 314] width 263 height 19
click at [705, 359] on span "Grand Blanc [US_STATE], [GEOGRAPHIC_DATA]" at bounding box center [735, 361] width 131 height 20
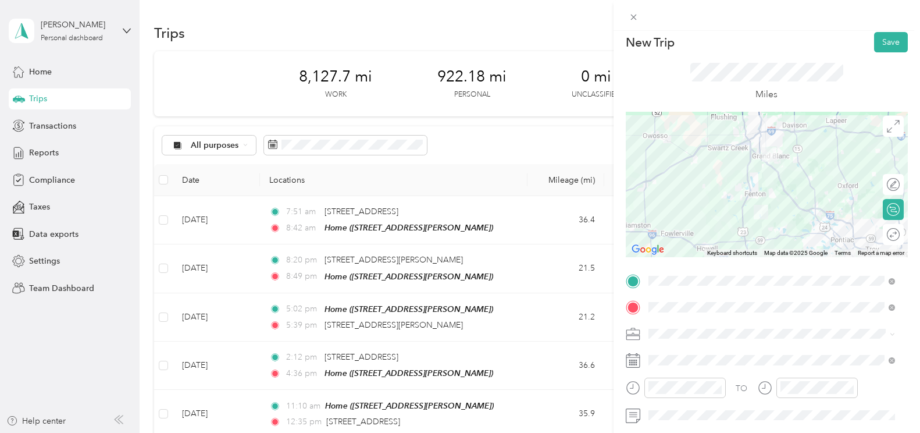
scroll to position [0, 0]
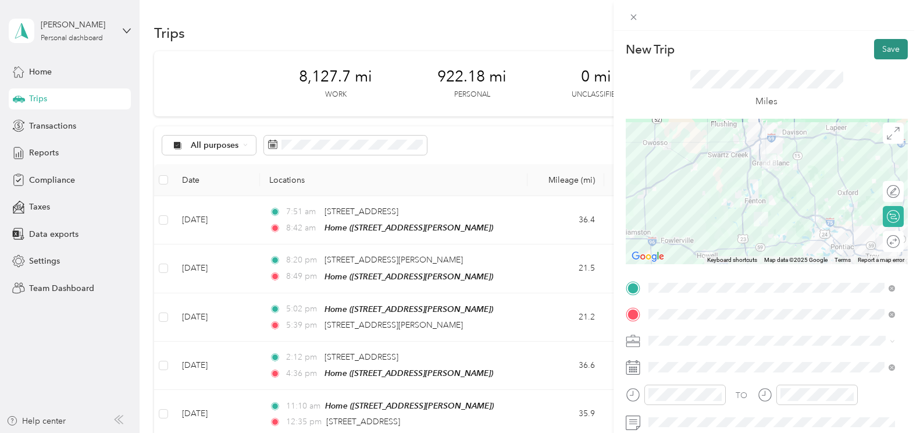
click at [884, 48] on button "Save" at bounding box center [891, 49] width 34 height 20
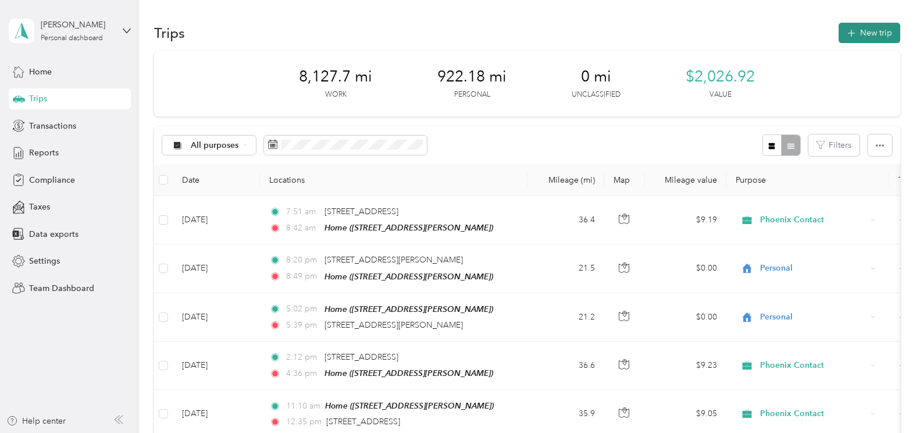
click at [864, 29] on button "New trip" at bounding box center [869, 33] width 62 height 20
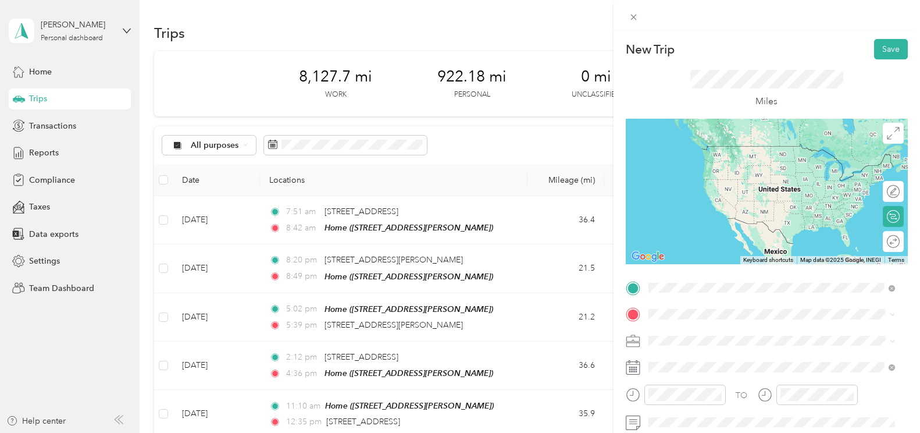
click at [706, 151] on span "Grand Blanc [US_STATE], [GEOGRAPHIC_DATA]" at bounding box center [735, 151] width 131 height 20
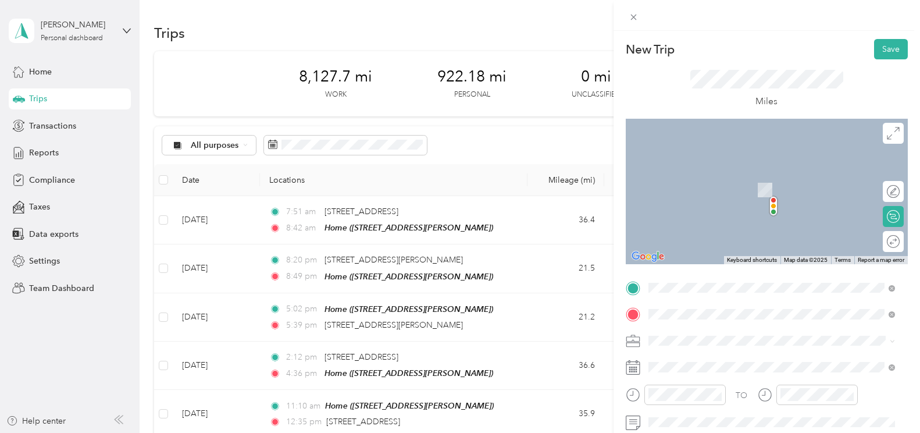
click at [722, 185] on span "[STREET_ADDRESS][PERSON_NAME]" at bounding box center [739, 190] width 138 height 10
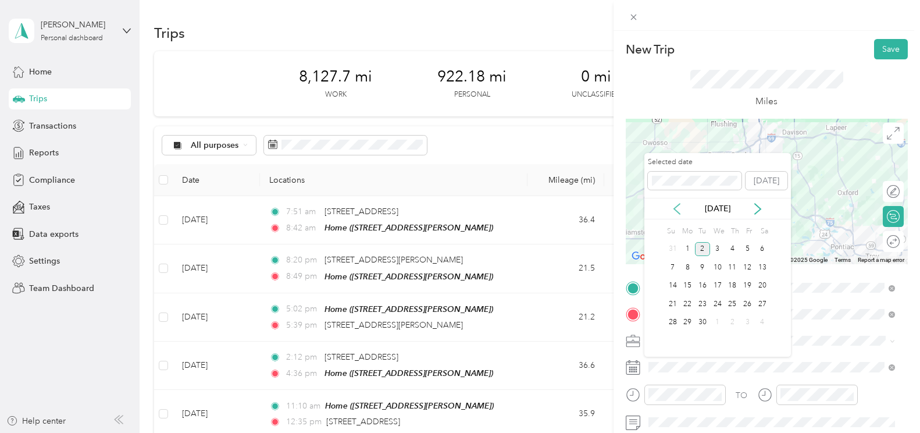
click at [674, 209] on icon at bounding box center [677, 208] width 6 height 10
click at [731, 287] on div "14" at bounding box center [732, 285] width 15 height 15
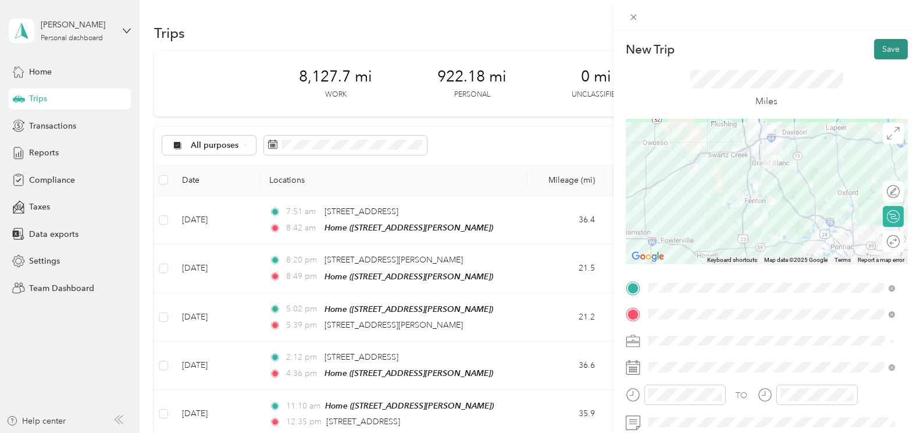
click at [876, 46] on button "Save" at bounding box center [891, 49] width 34 height 20
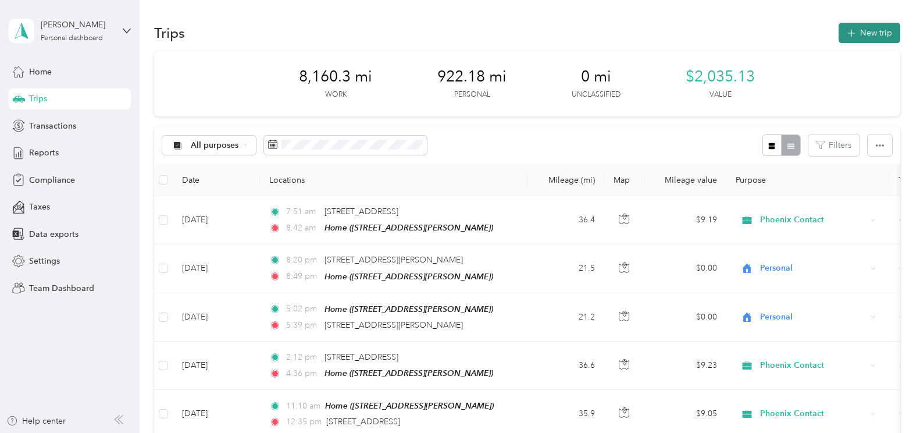
click at [874, 29] on button "New trip" at bounding box center [869, 33] width 62 height 20
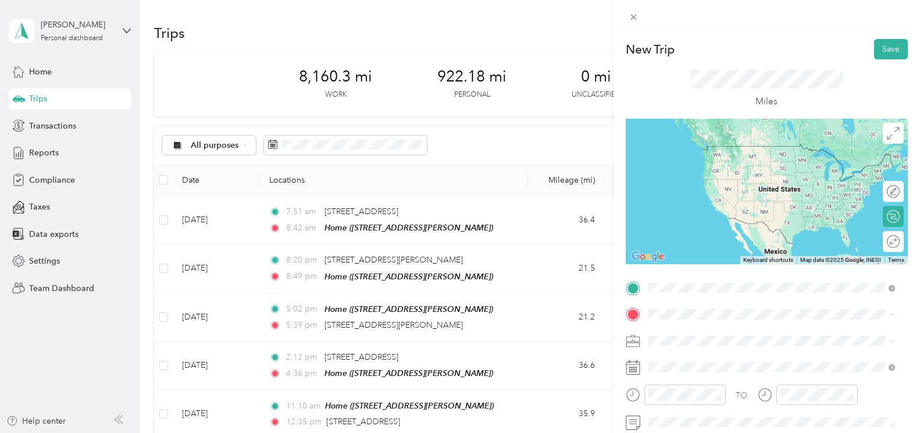
click at [705, 153] on div "Home [STREET_ADDRESS][PERSON_NAME]" at bounding box center [739, 157] width 138 height 24
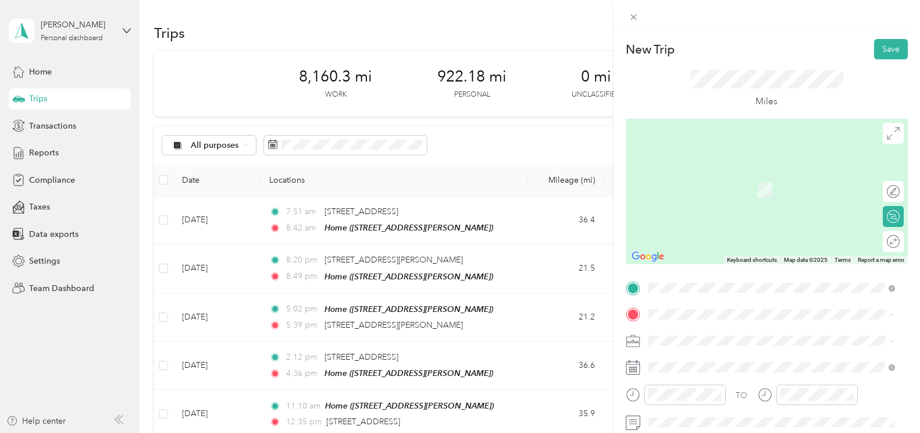
click at [689, 174] on div "CTC" at bounding box center [707, 176] width 74 height 10
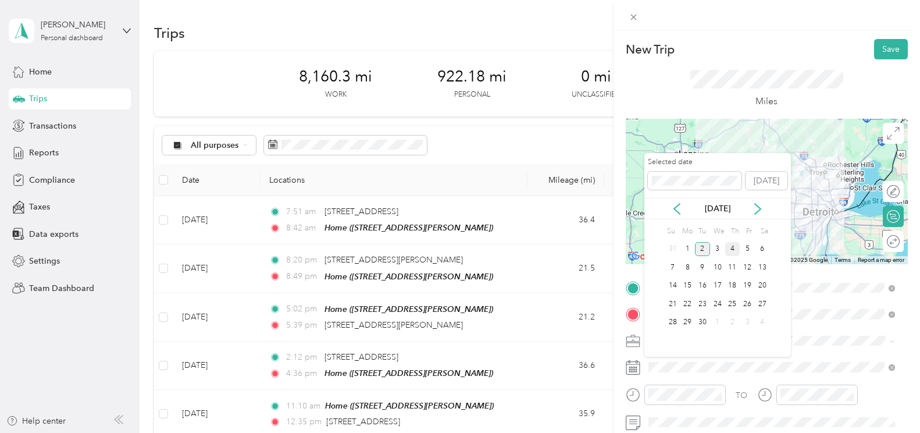
click at [731, 249] on div "4" at bounding box center [732, 249] width 15 height 15
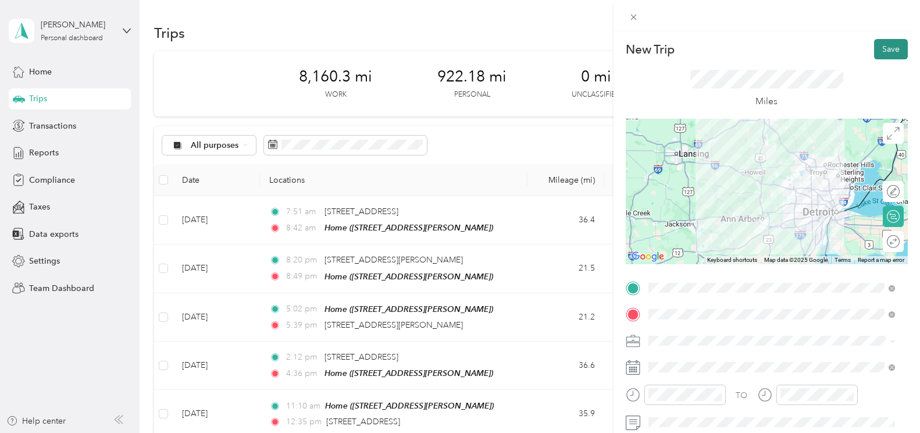
click at [887, 47] on button "Save" at bounding box center [891, 49] width 34 height 20
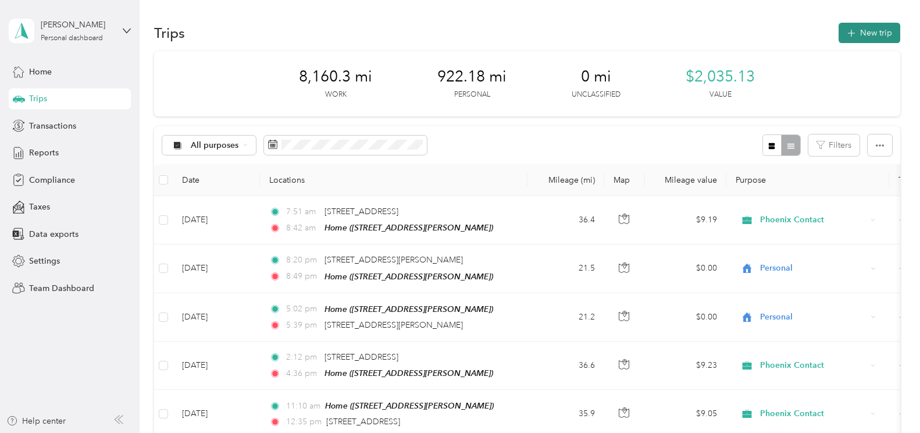
click at [865, 32] on button "New trip" at bounding box center [869, 33] width 62 height 20
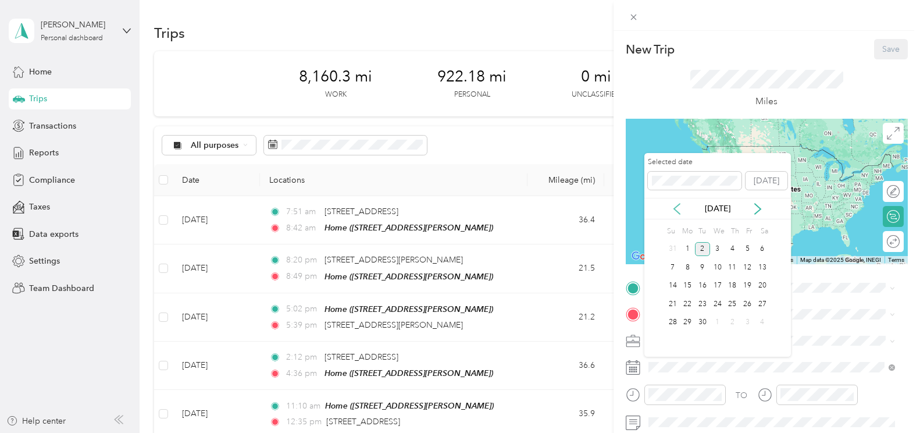
click at [679, 210] on icon at bounding box center [677, 209] width 12 height 12
click at [691, 269] on div "4" at bounding box center [687, 267] width 15 height 15
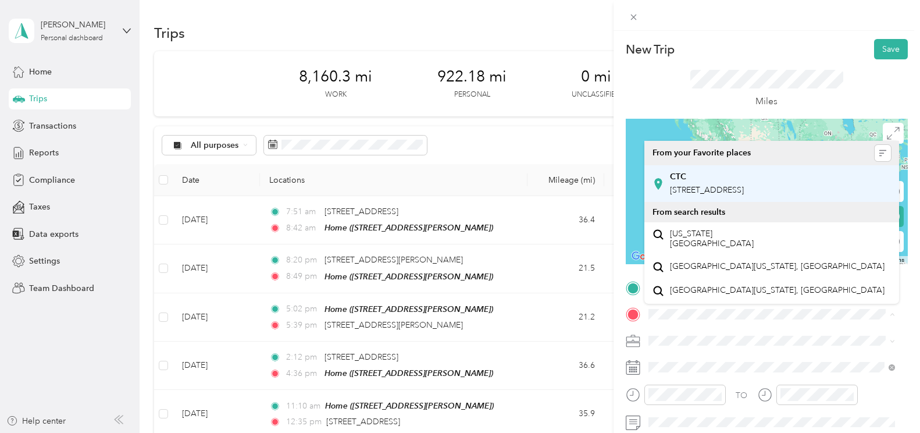
click at [694, 185] on span "[STREET_ADDRESS]" at bounding box center [707, 190] width 74 height 10
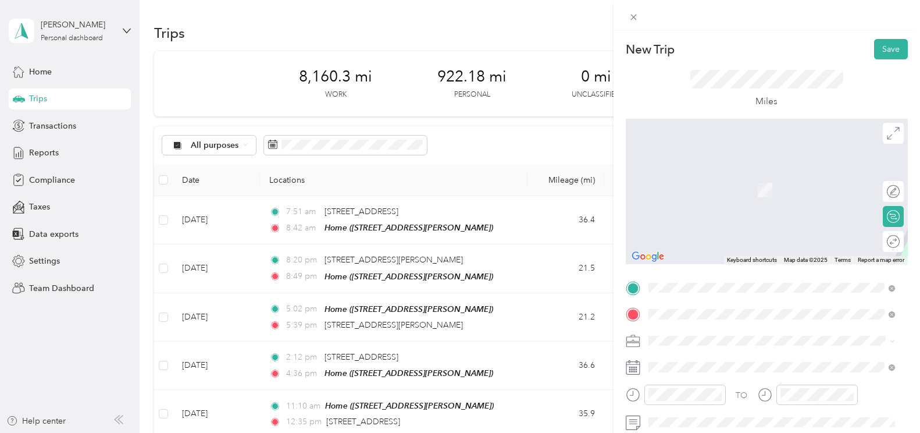
click at [702, 165] on div "Home [STREET_ADDRESS][PERSON_NAME]" at bounding box center [771, 157] width 238 height 28
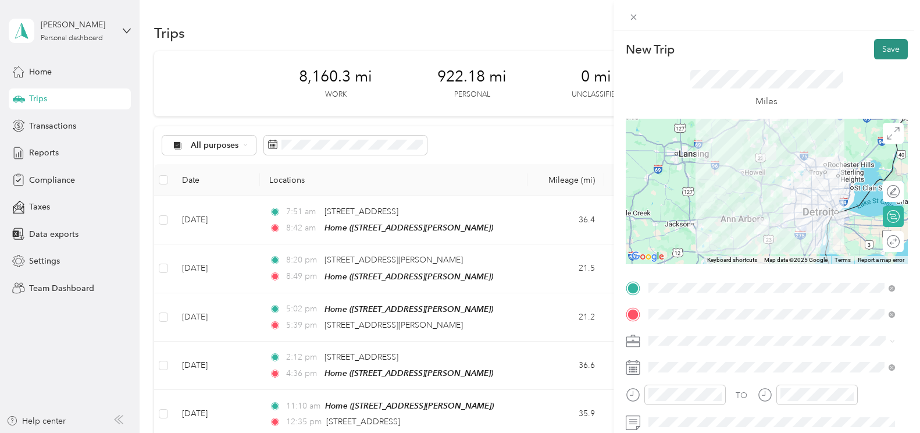
click at [889, 51] on button "Save" at bounding box center [891, 49] width 34 height 20
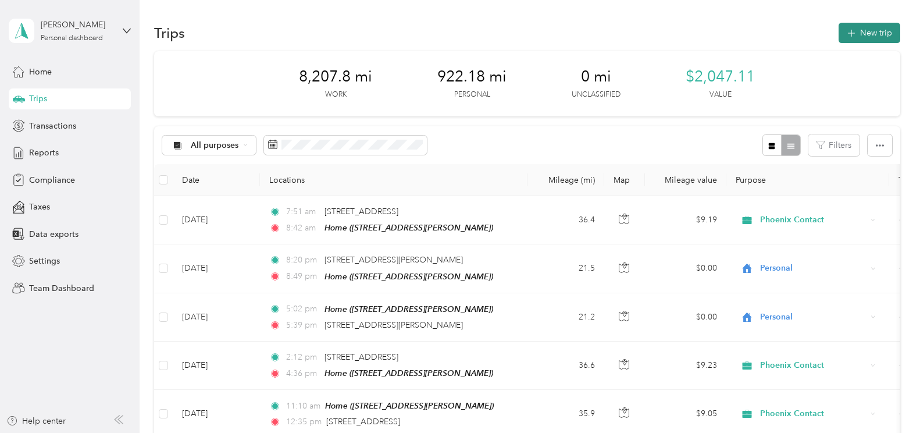
click at [869, 34] on button "New trip" at bounding box center [869, 33] width 62 height 20
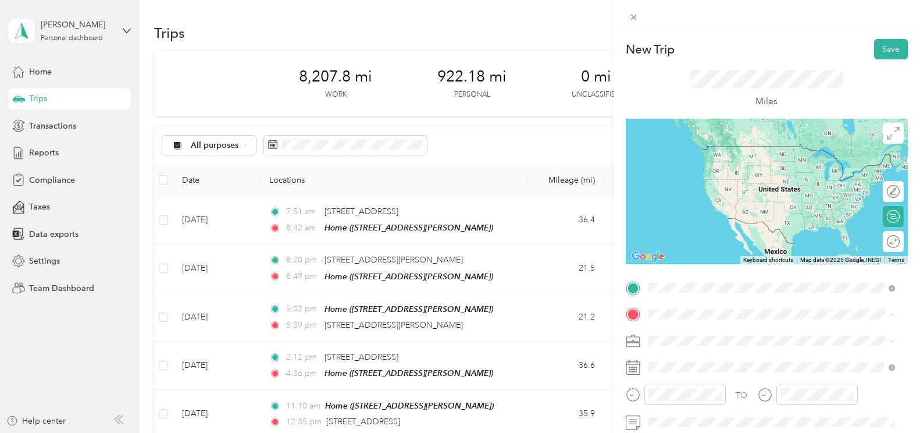
click at [692, 161] on span "[STREET_ADDRESS]" at bounding box center [707, 163] width 74 height 10
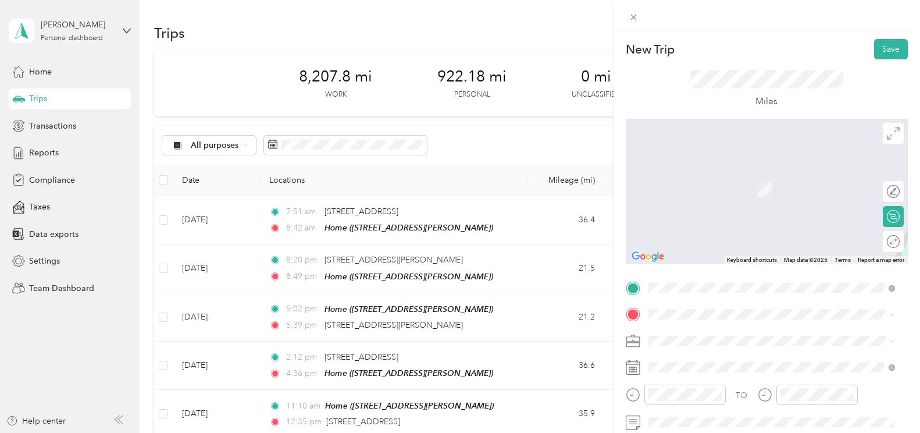
click at [721, 187] on span "[GEOGRAPHIC_DATA], [STREET_ADDRESS][GEOGRAPHIC_DATA][PERSON_NAME], [GEOGRAPHIC_…" at bounding box center [751, 200] width 162 height 34
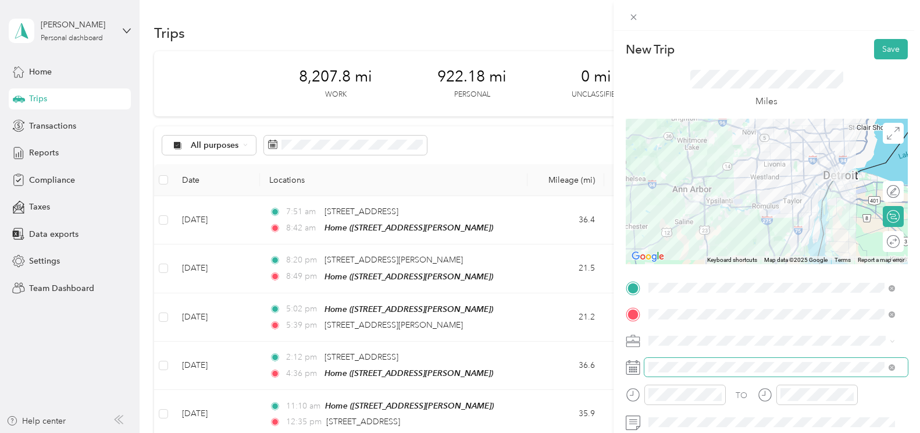
click at [686, 372] on span at bounding box center [775, 367] width 263 height 19
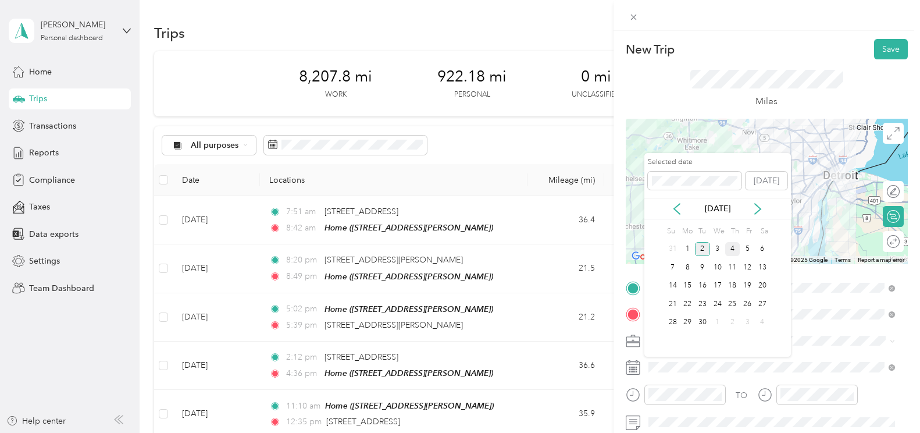
click at [728, 246] on div "4" at bounding box center [732, 249] width 15 height 15
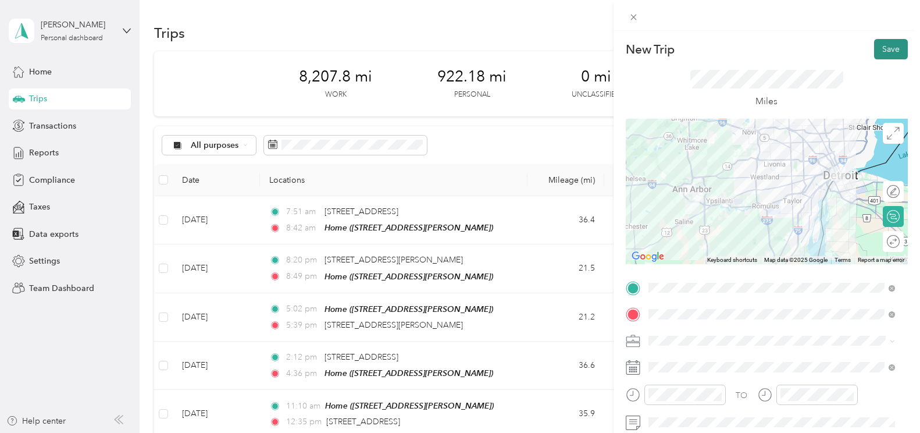
click at [885, 52] on button "Save" at bounding box center [891, 49] width 34 height 20
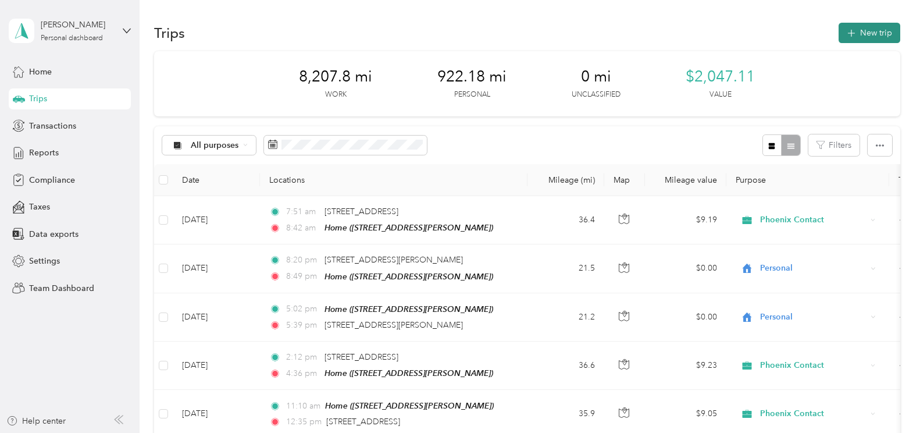
click at [863, 37] on button "New trip" at bounding box center [869, 33] width 62 height 20
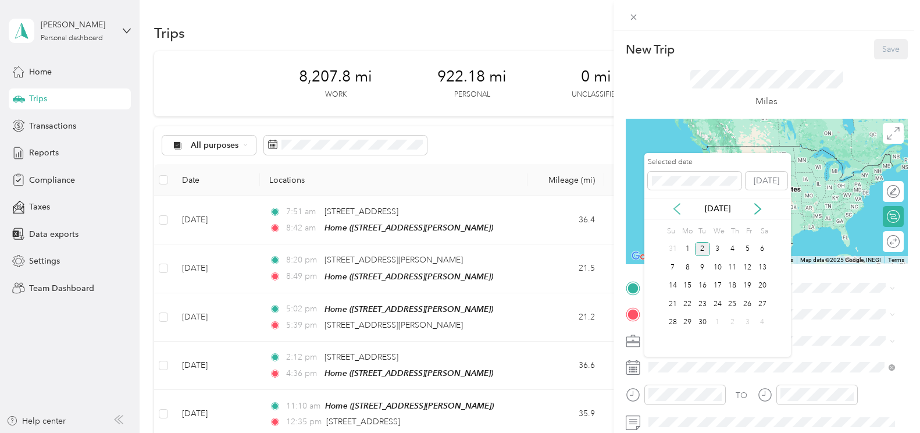
click at [681, 209] on icon at bounding box center [677, 209] width 12 height 12
click at [684, 270] on div "4" at bounding box center [687, 267] width 15 height 15
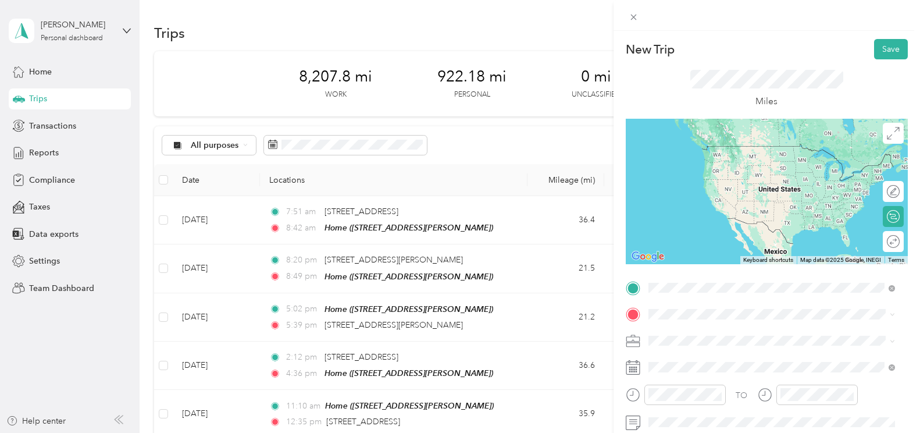
click at [728, 165] on span "[GEOGRAPHIC_DATA], [STREET_ADDRESS][GEOGRAPHIC_DATA][PERSON_NAME], [GEOGRAPHIC_…" at bounding box center [751, 175] width 162 height 34
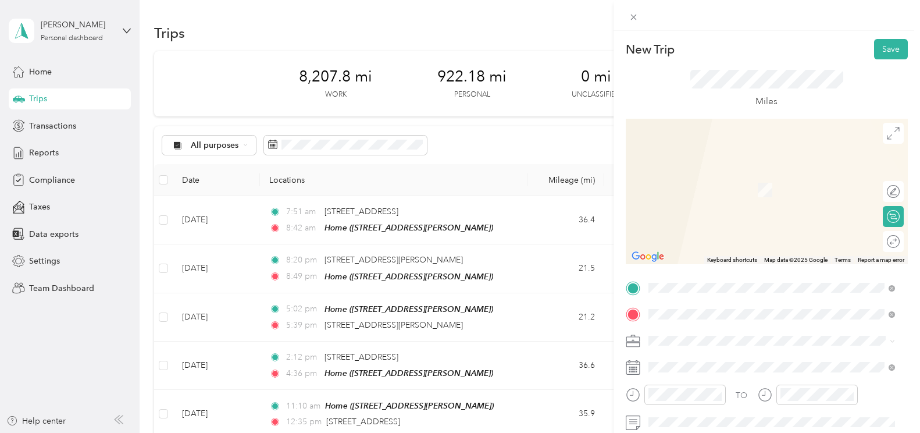
click at [713, 188] on span "[STREET_ADDRESS][PERSON_NAME]" at bounding box center [739, 190] width 138 height 10
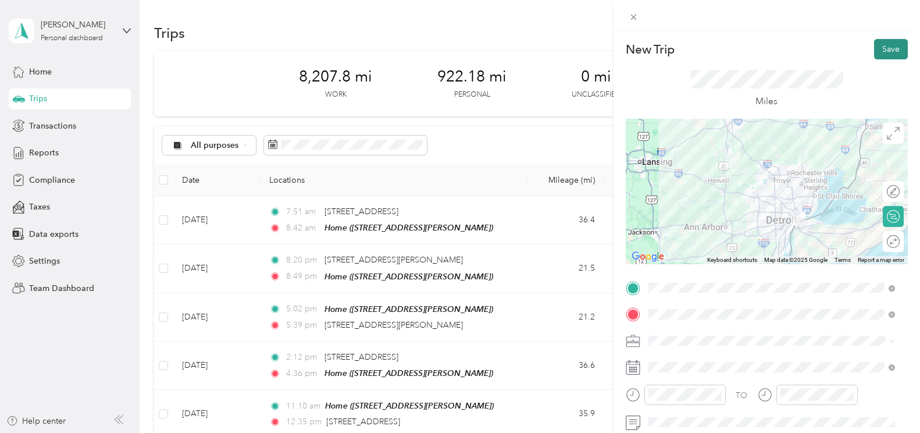
click at [874, 53] on button "Save" at bounding box center [891, 49] width 34 height 20
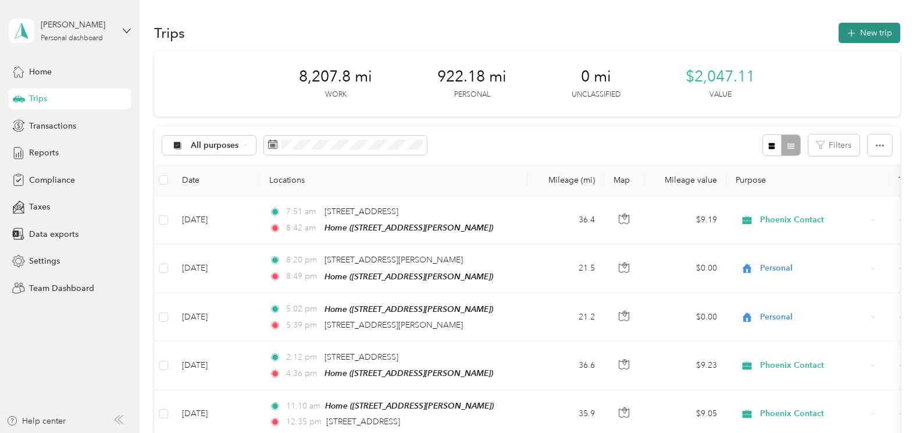
click at [874, 40] on button "New trip" at bounding box center [869, 33] width 62 height 20
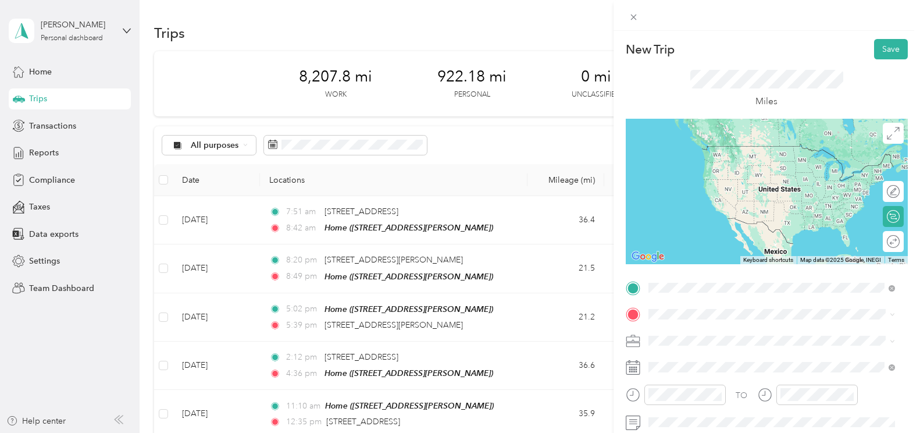
click at [705, 151] on div "CTC" at bounding box center [707, 150] width 74 height 10
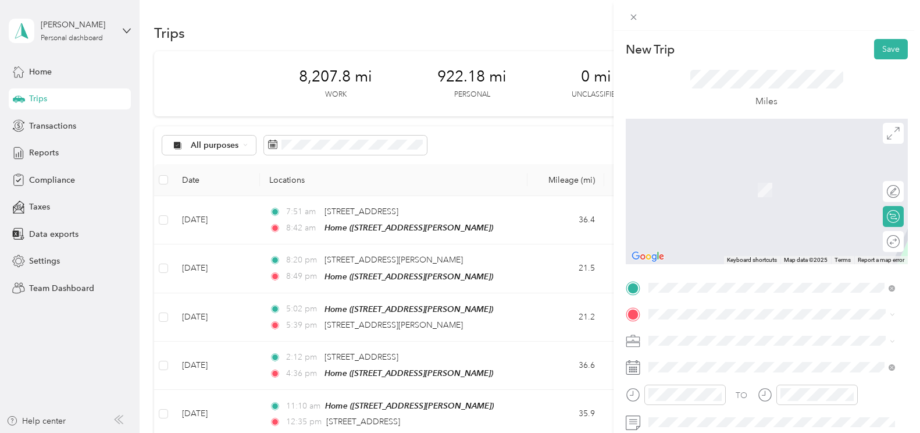
click at [716, 184] on div "[GEOGRAPHIC_DATA], [STREET_ADDRESS][GEOGRAPHIC_DATA][PERSON_NAME], [GEOGRAPHIC_…" at bounding box center [780, 192] width 221 height 49
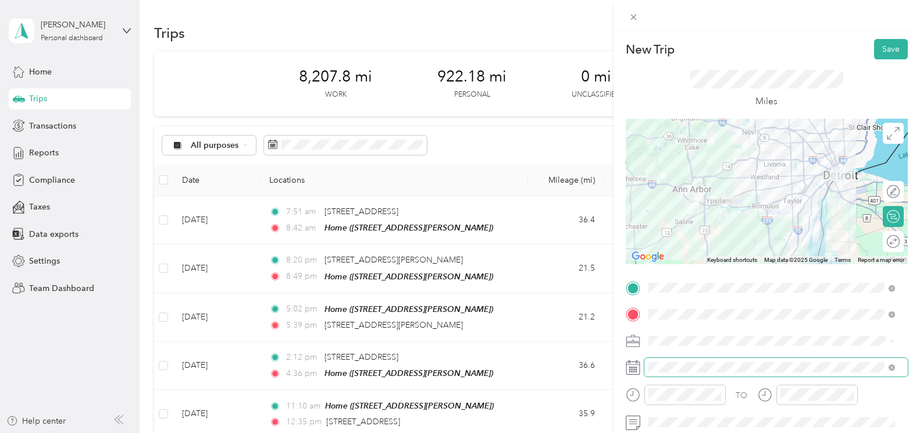
click at [692, 360] on span at bounding box center [775, 367] width 263 height 19
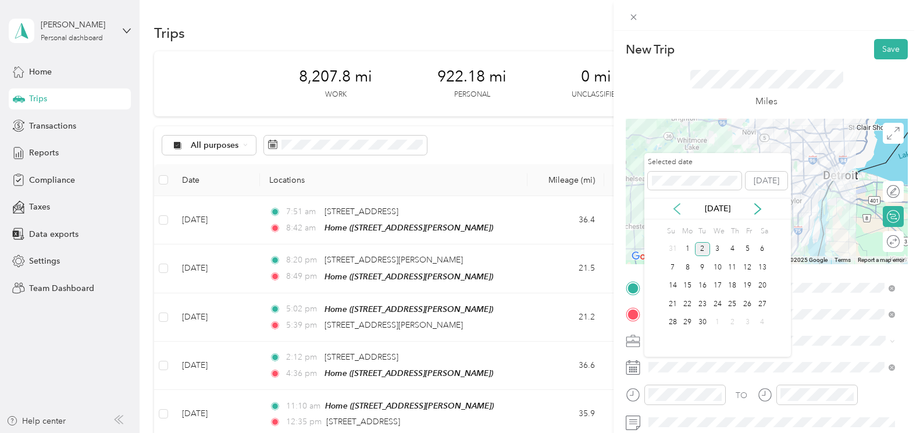
click at [682, 210] on icon at bounding box center [677, 209] width 12 height 12
click at [689, 269] on div "4" at bounding box center [687, 267] width 15 height 15
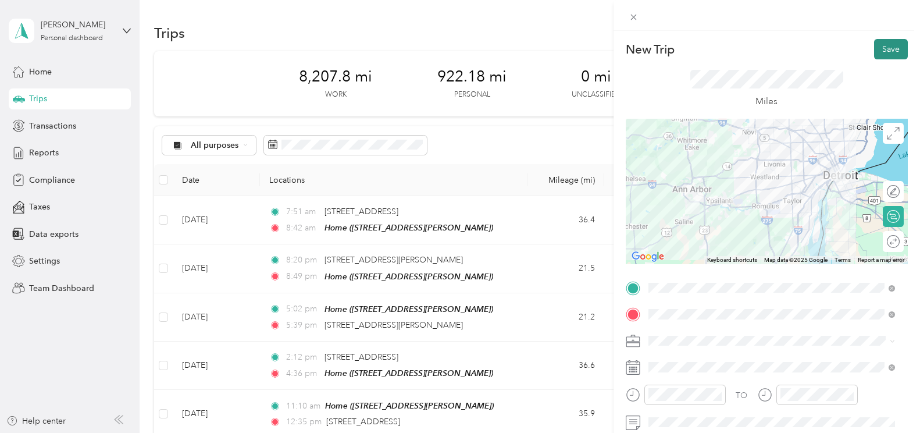
click at [885, 46] on button "Save" at bounding box center [891, 49] width 34 height 20
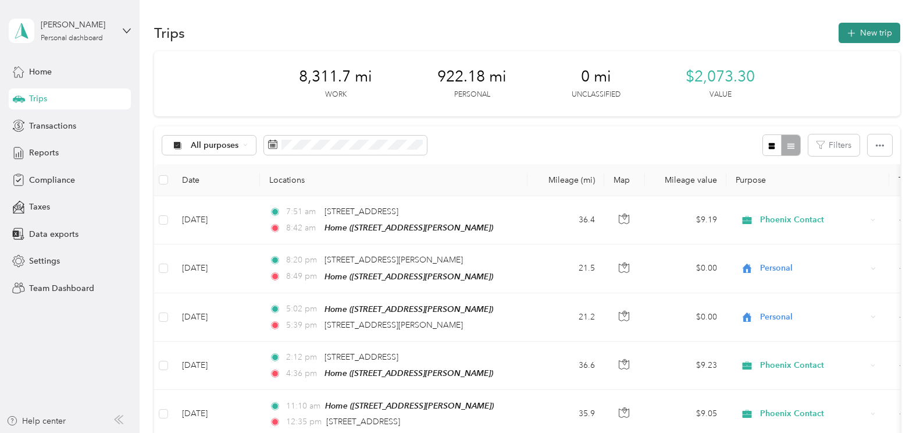
click at [871, 40] on button "New trip" at bounding box center [869, 33] width 62 height 20
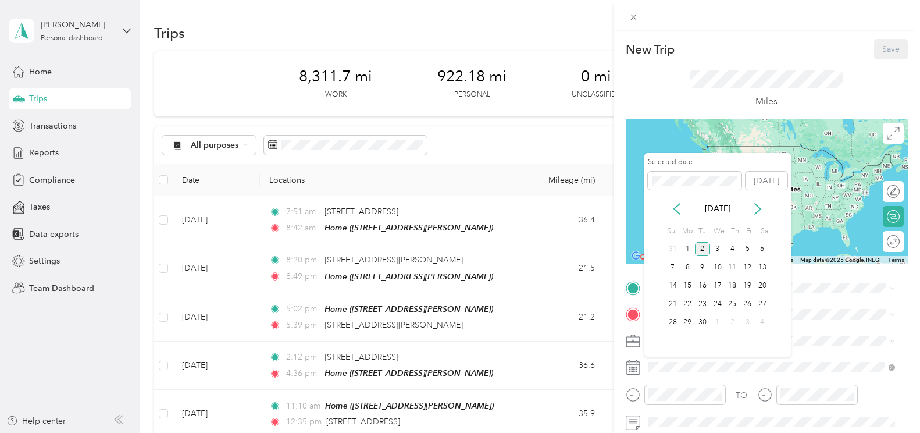
click at [677, 198] on div "[DATE]" at bounding box center [717, 209] width 146 height 22
click at [678, 206] on icon at bounding box center [677, 209] width 12 height 12
click at [718, 273] on div "6" at bounding box center [717, 267] width 15 height 15
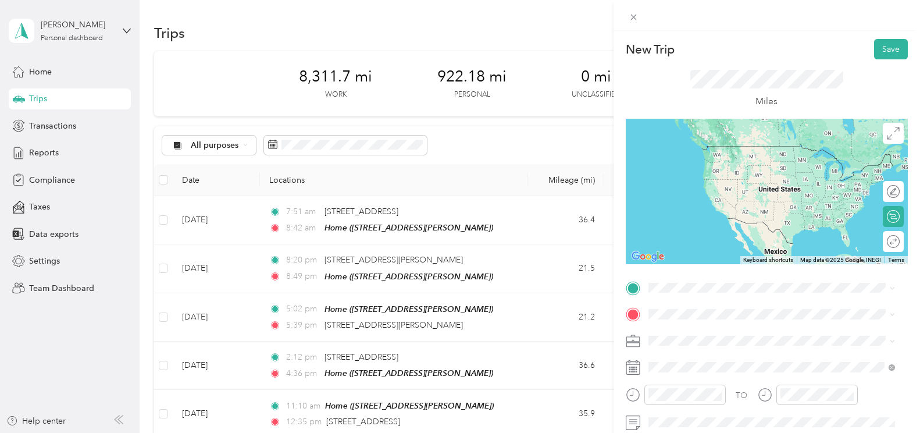
click at [687, 164] on span "[STREET_ADDRESS][PERSON_NAME]" at bounding box center [739, 161] width 138 height 10
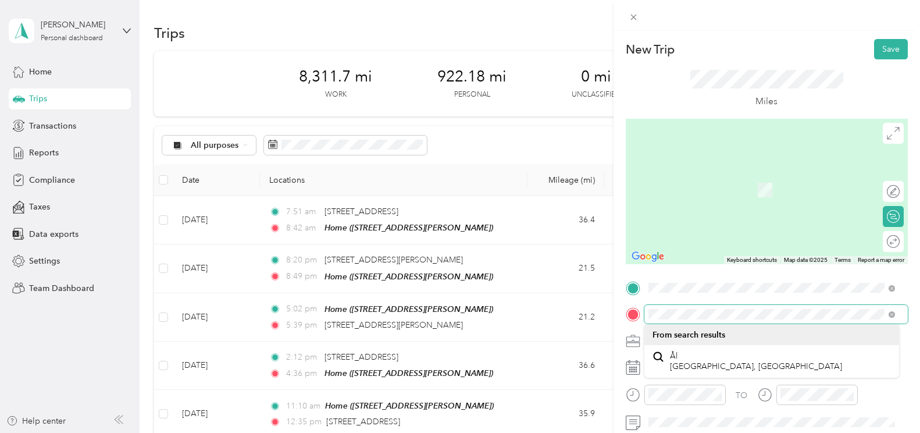
click at [642, 317] on div at bounding box center [767, 314] width 282 height 19
click at [701, 319] on span at bounding box center [775, 314] width 263 height 19
click at [639, 316] on div at bounding box center [767, 314] width 282 height 19
click at [613, 317] on form "New Trip Save This trip cannot be edited because it is either under review, app…" at bounding box center [766, 299] width 306 height 520
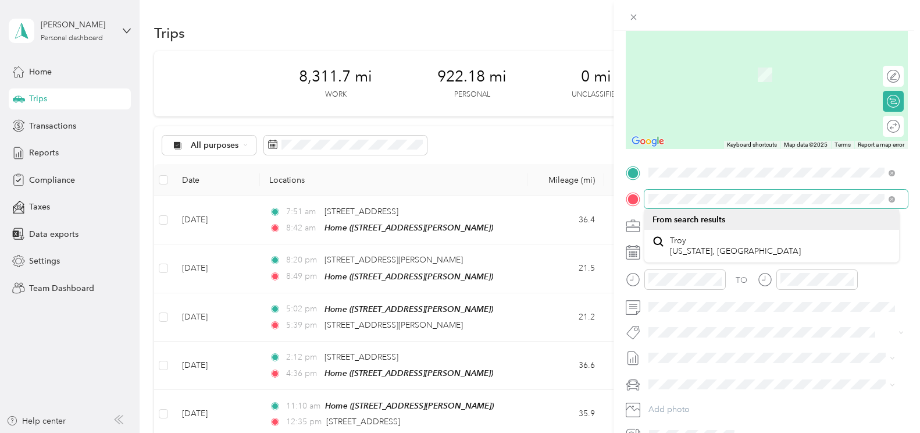
scroll to position [113, 0]
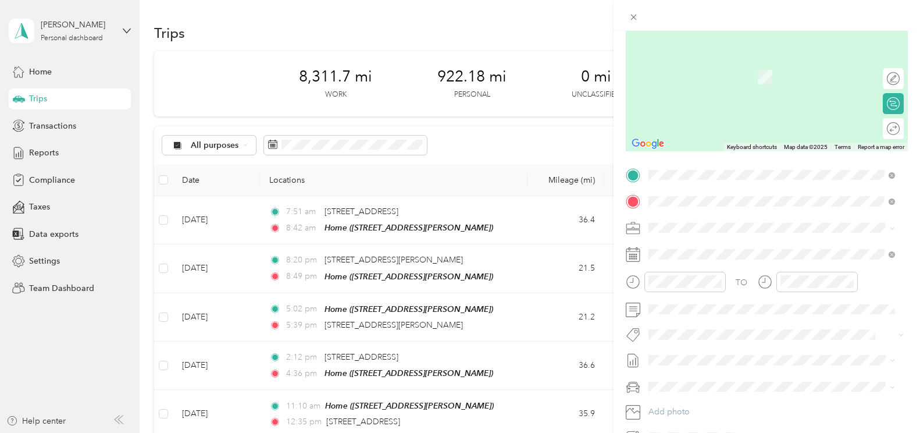
click at [693, 224] on li "From search results" at bounding box center [771, 222] width 255 height 20
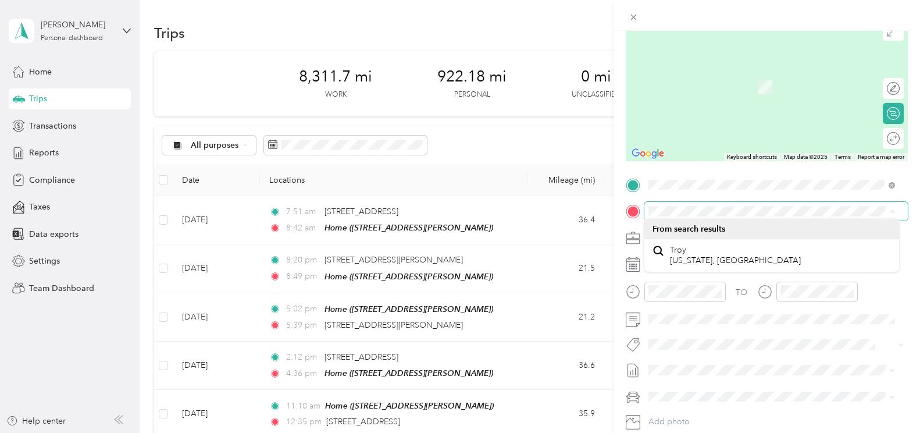
scroll to position [106, 0]
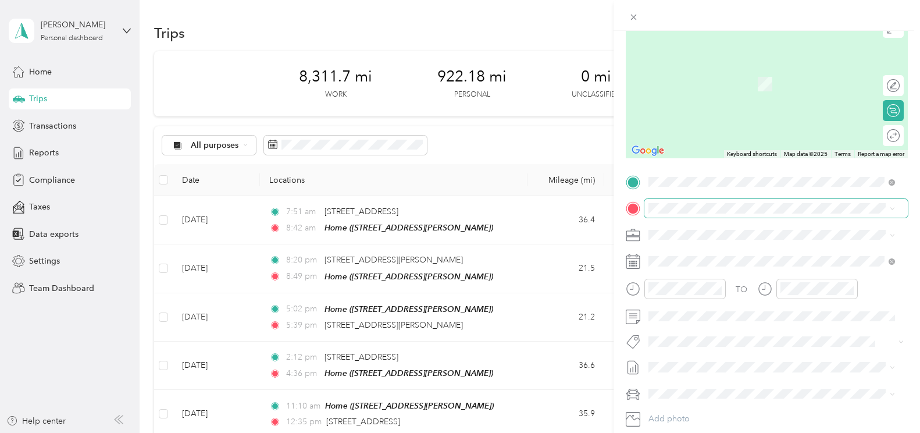
click at [891, 206] on icon at bounding box center [891, 208] width 5 height 5
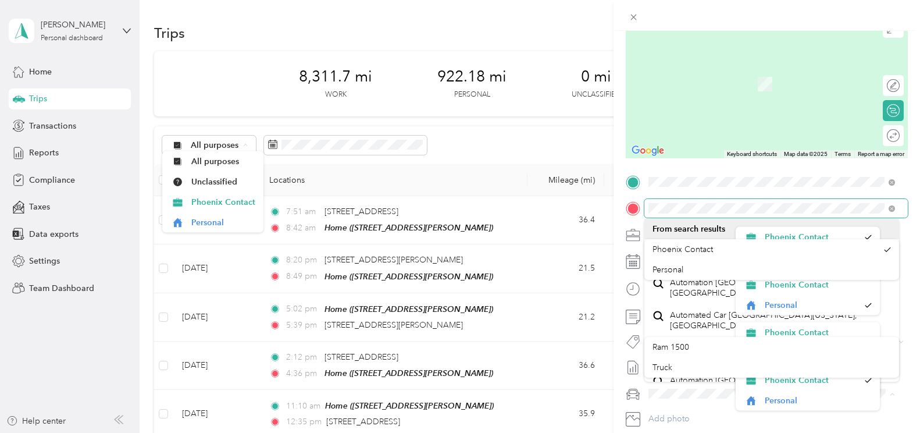
scroll to position [20, 0]
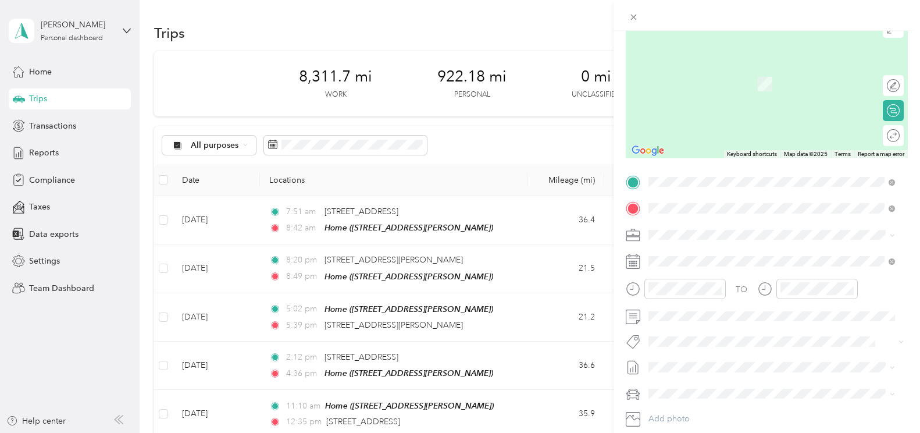
click at [902, 211] on form "New Trip Save This trip cannot be edited because it is either under review, app…" at bounding box center [766, 193] width 306 height 520
click at [708, 255] on span "[STREET_ADDRESS][US_STATE]" at bounding box center [728, 250] width 116 height 10
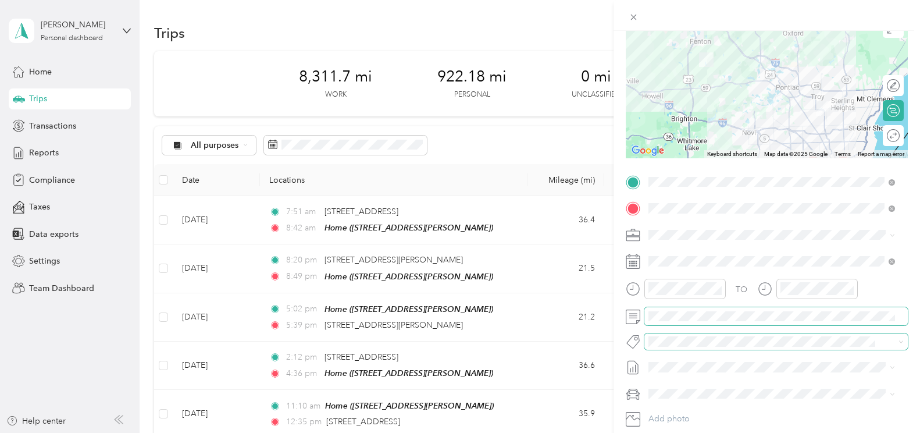
click at [894, 307] on span at bounding box center [775, 316] width 263 height 19
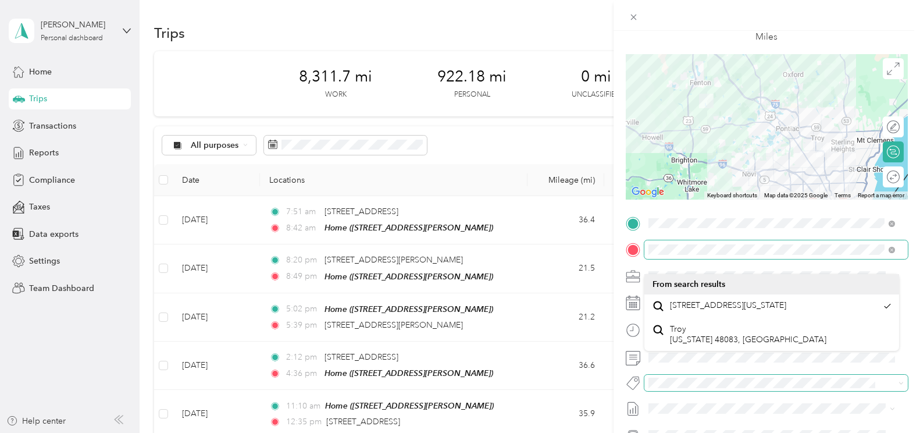
scroll to position [0, 0]
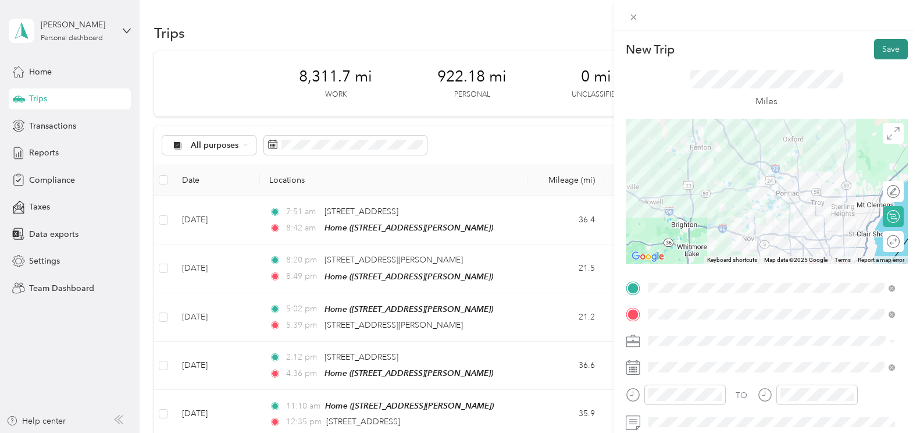
click at [882, 45] on button "Save" at bounding box center [891, 49] width 34 height 20
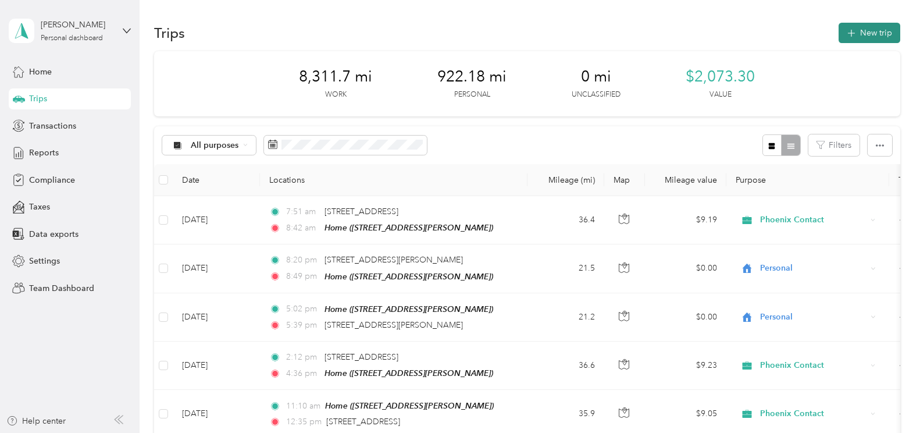
click at [852, 38] on button "New trip" at bounding box center [869, 33] width 62 height 20
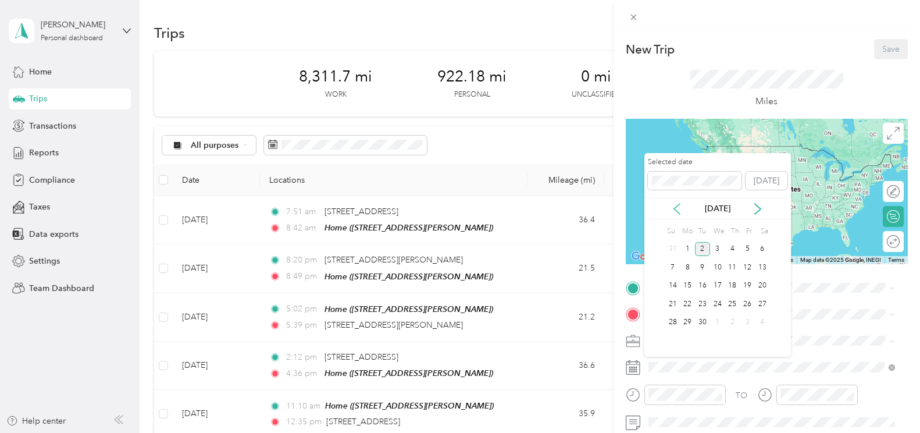
click at [673, 205] on icon at bounding box center [677, 209] width 12 height 12
click at [716, 266] on div "6" at bounding box center [717, 267] width 15 height 15
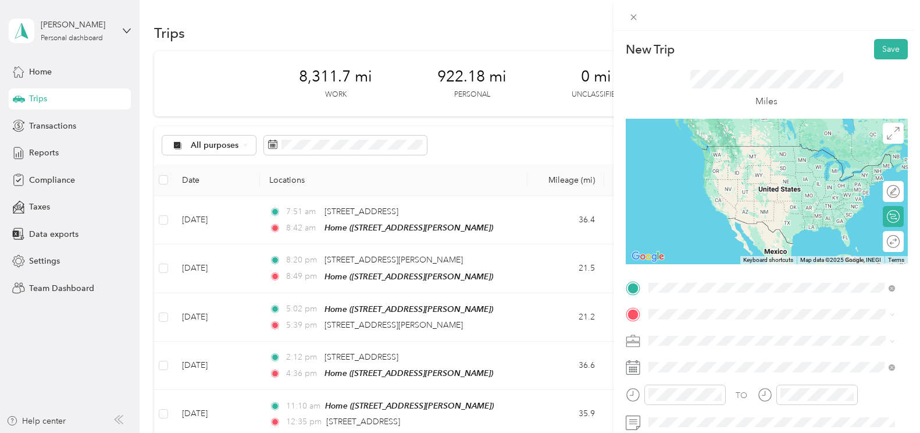
click at [691, 335] on span "[STREET_ADDRESS][US_STATE]" at bounding box center [728, 329] width 116 height 10
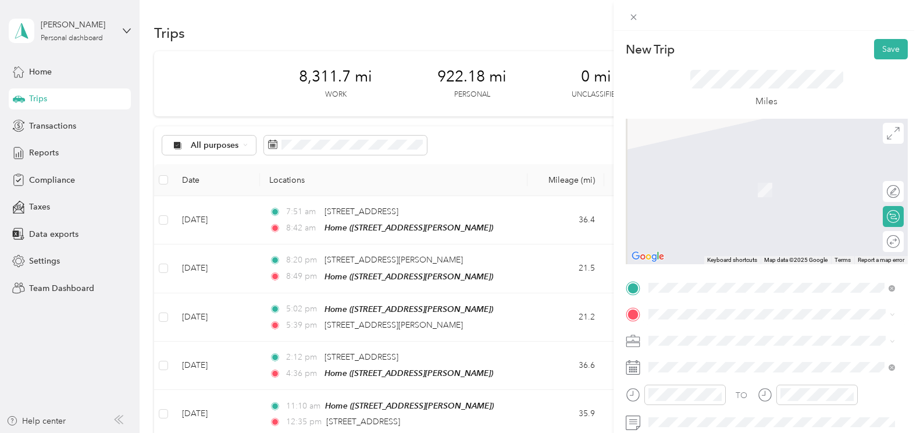
click at [723, 189] on span "[STREET_ADDRESS][PERSON_NAME]" at bounding box center [739, 185] width 138 height 10
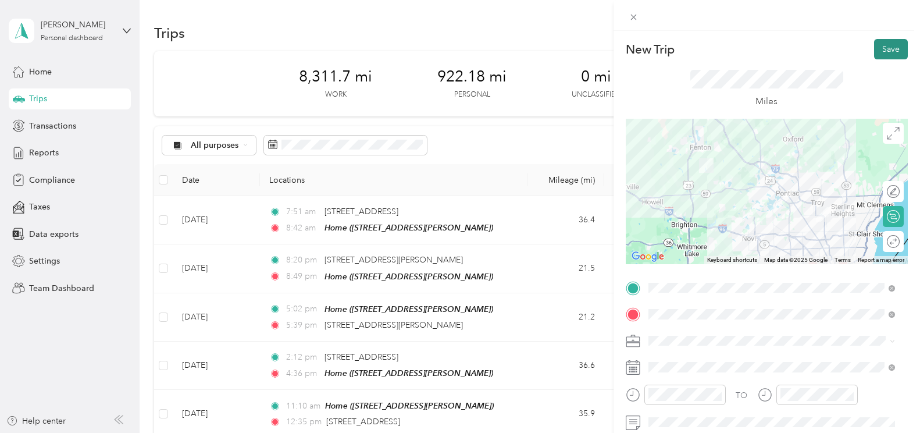
click at [877, 55] on button "Save" at bounding box center [891, 49] width 34 height 20
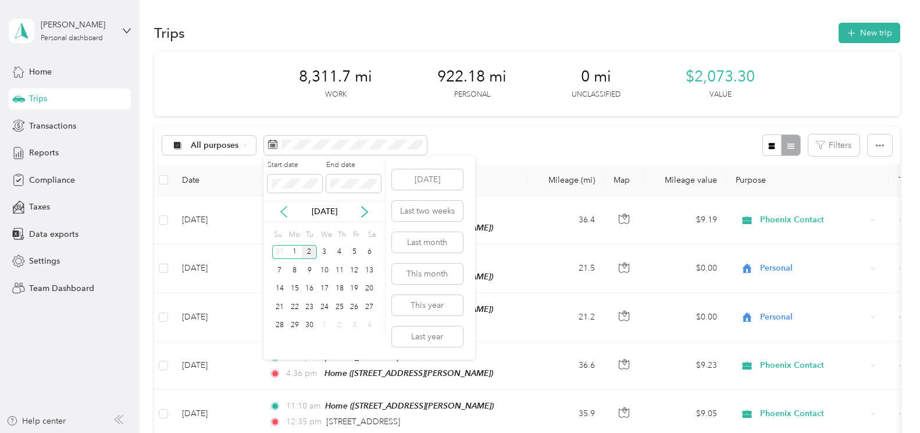
click at [287, 216] on icon at bounding box center [284, 211] width 6 height 10
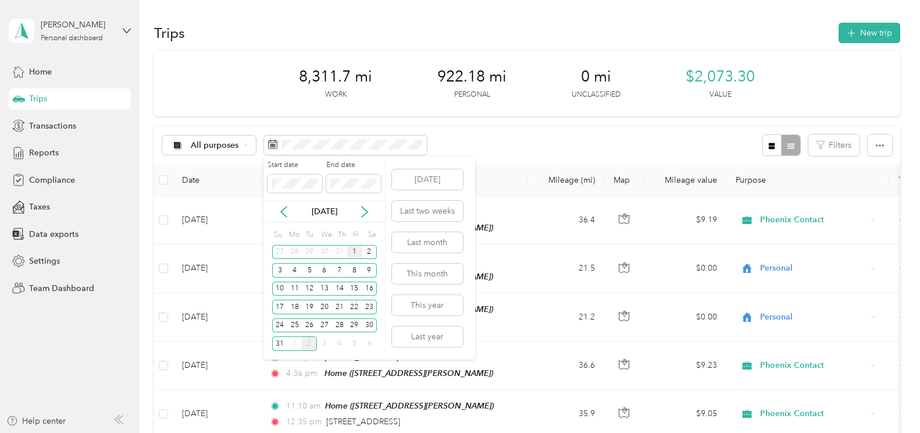
click at [353, 249] on div "1" at bounding box center [354, 252] width 15 height 15
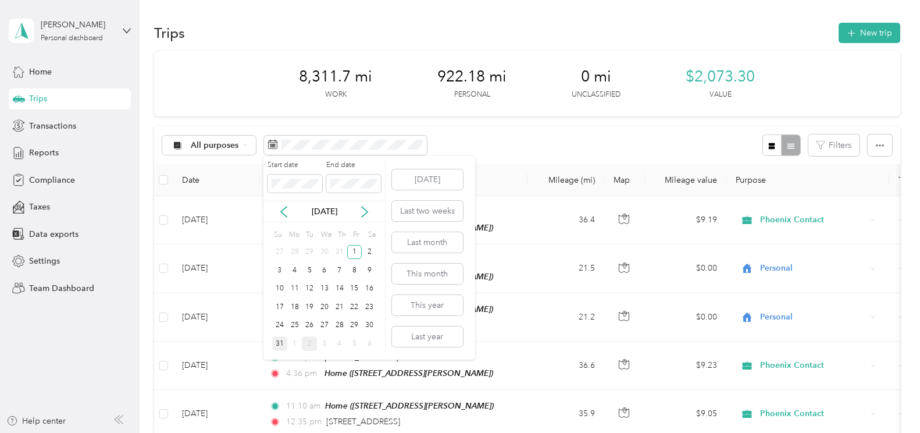
click at [281, 341] on div "31" at bounding box center [279, 343] width 15 height 15
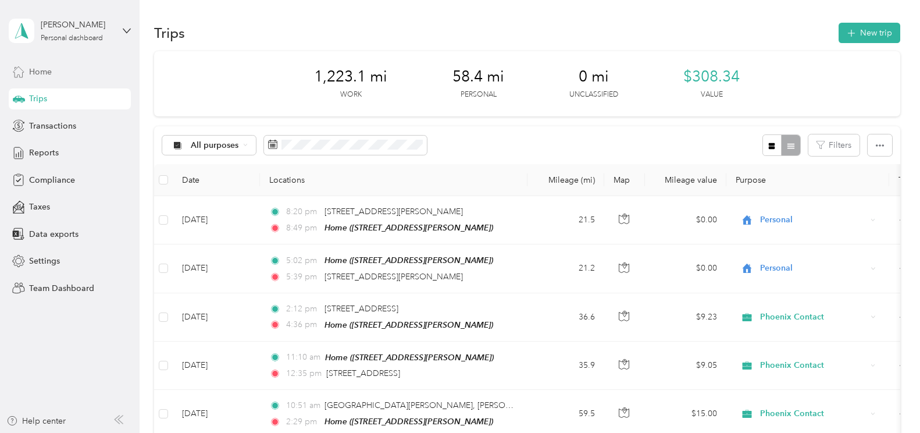
click at [52, 71] on div "Home" at bounding box center [70, 71] width 122 height 21
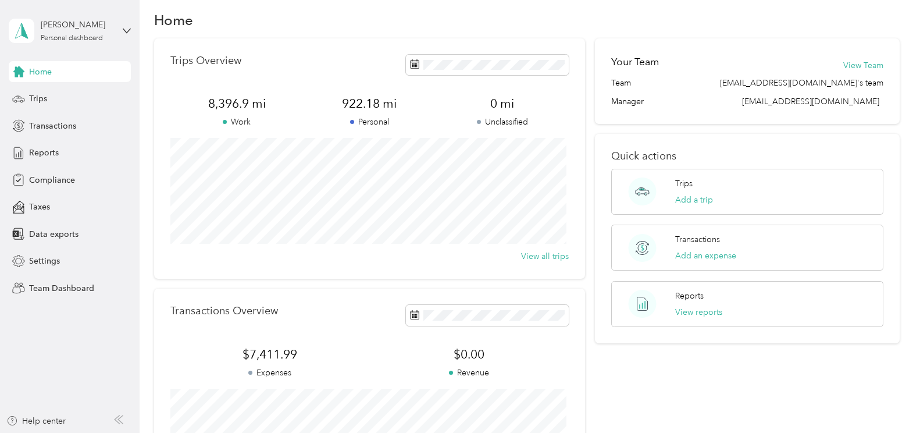
scroll to position [8, 0]
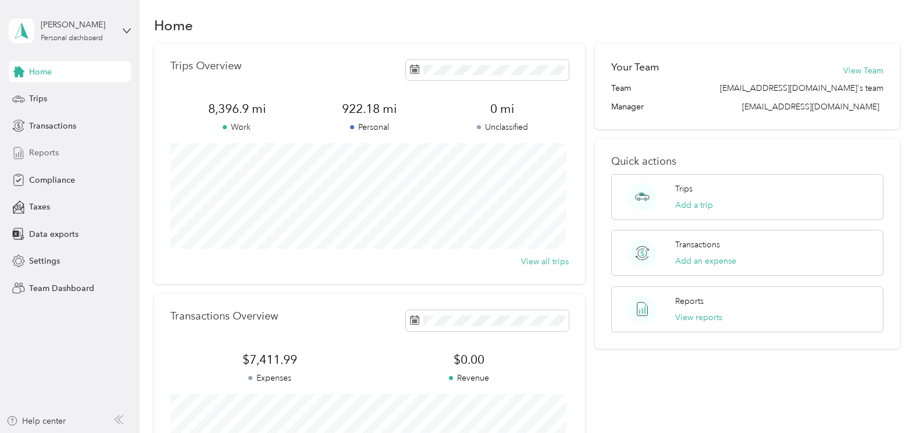
click at [31, 155] on span "Reports" at bounding box center [44, 152] width 30 height 12
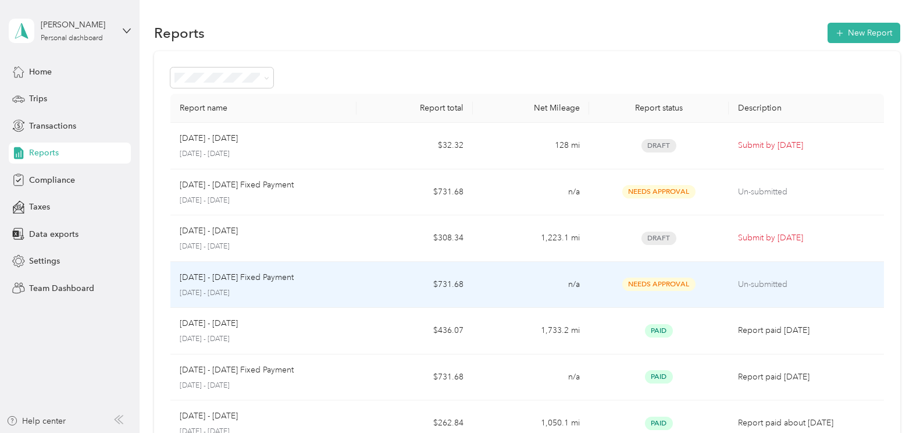
click at [648, 282] on span "Needs Approval" at bounding box center [658, 283] width 73 height 13
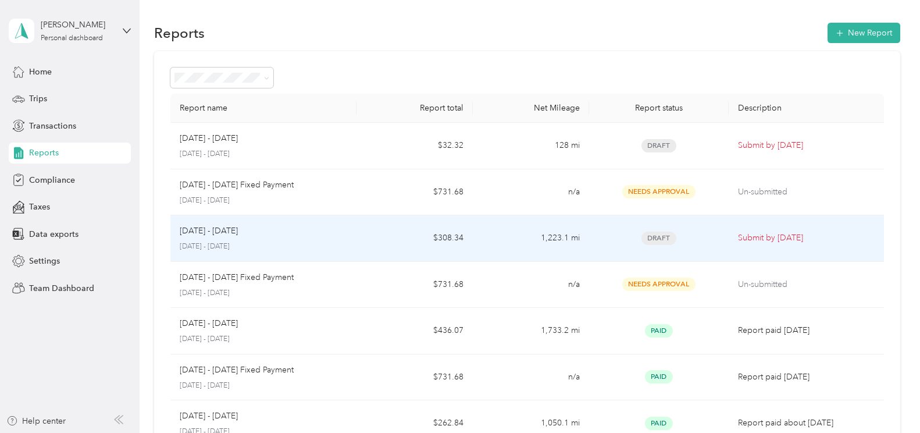
click at [663, 239] on span "Draft" at bounding box center [658, 237] width 35 height 13
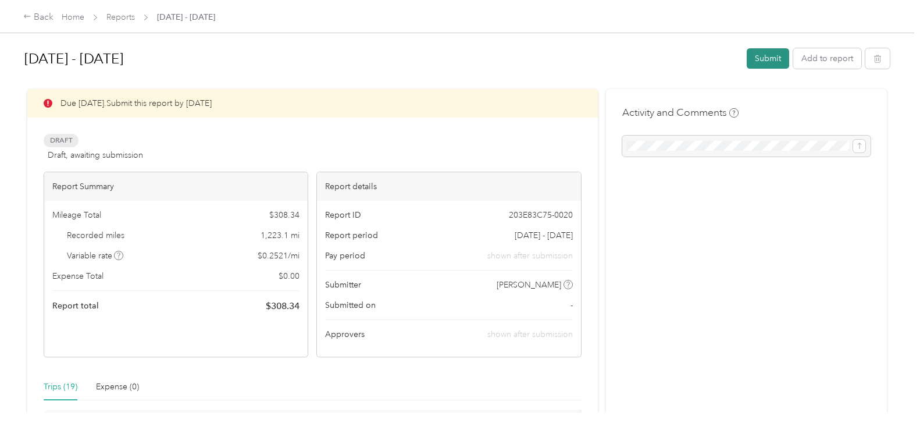
click at [760, 53] on button "Submit" at bounding box center [767, 58] width 42 height 20
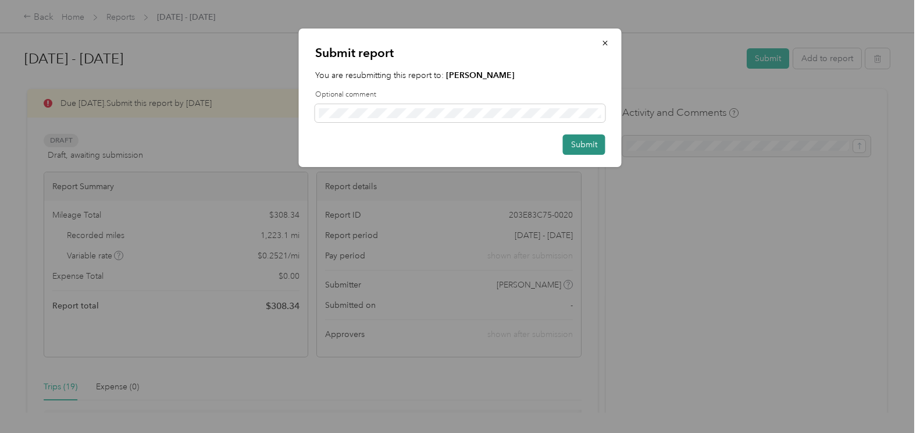
click at [588, 145] on button "Submit" at bounding box center [584, 144] width 42 height 20
